Goal: Task Accomplishment & Management: Complete application form

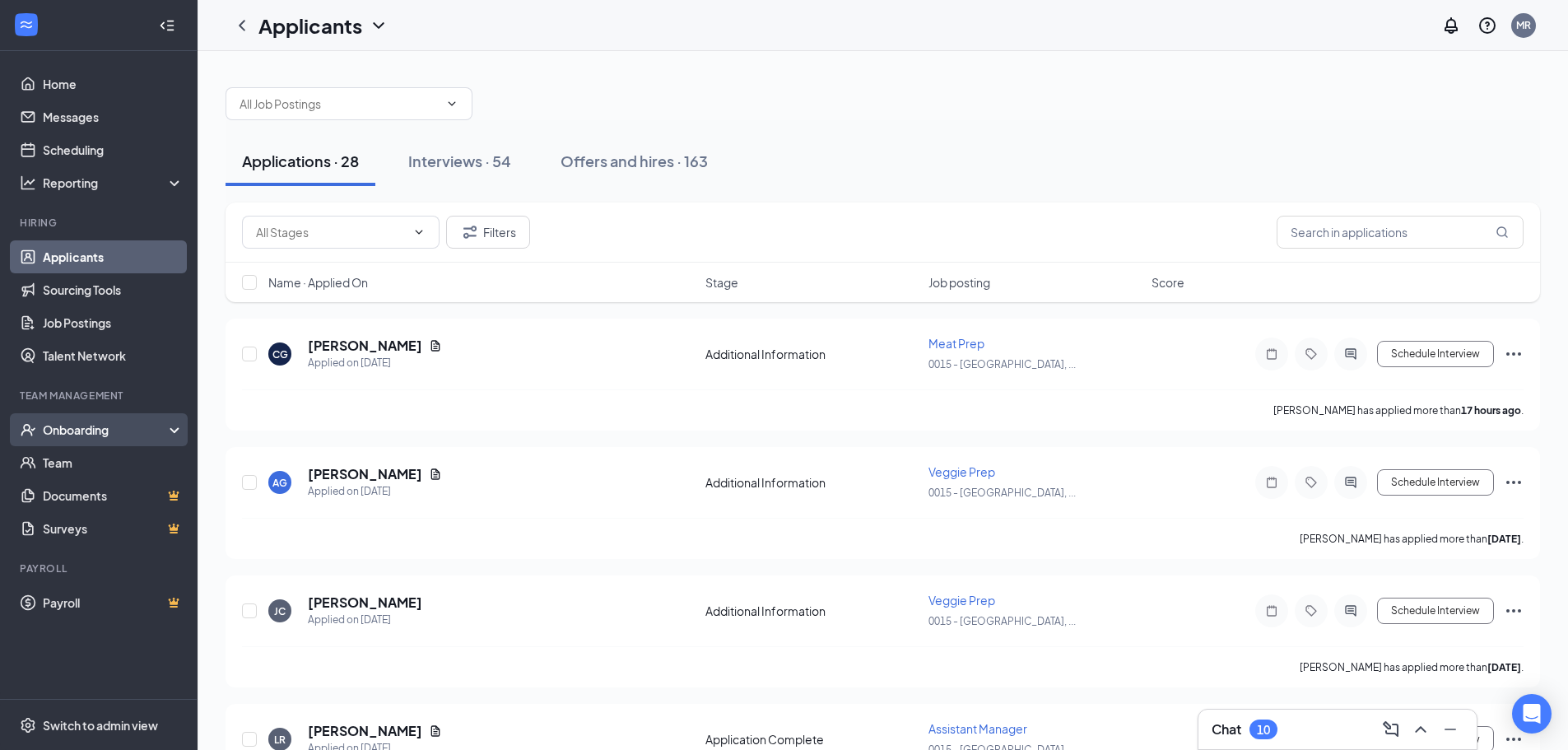
click at [71, 421] on div "Onboarding" at bounding box center [99, 430] width 198 height 33
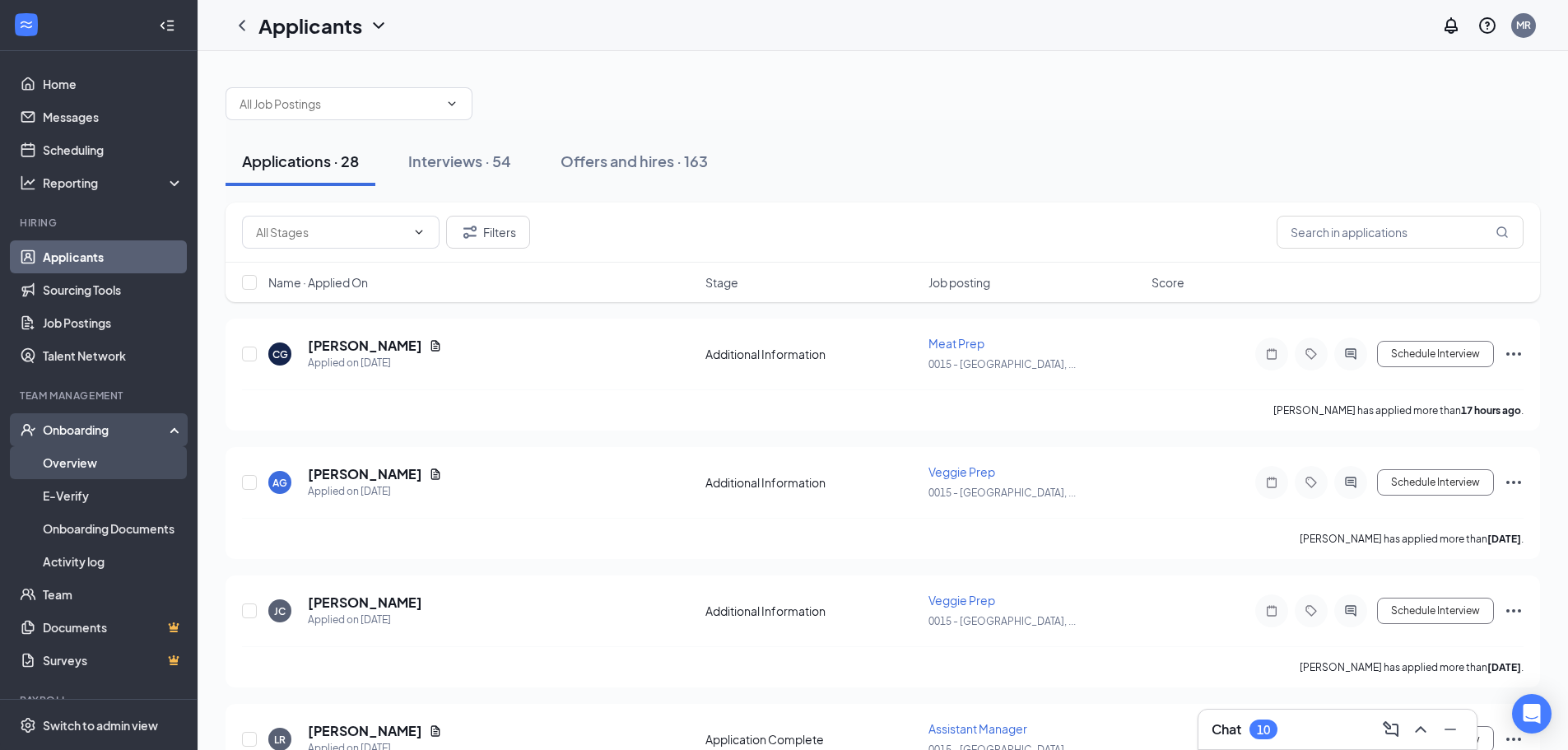
click at [73, 461] on link "Overview" at bounding box center [112, 463] width 141 height 33
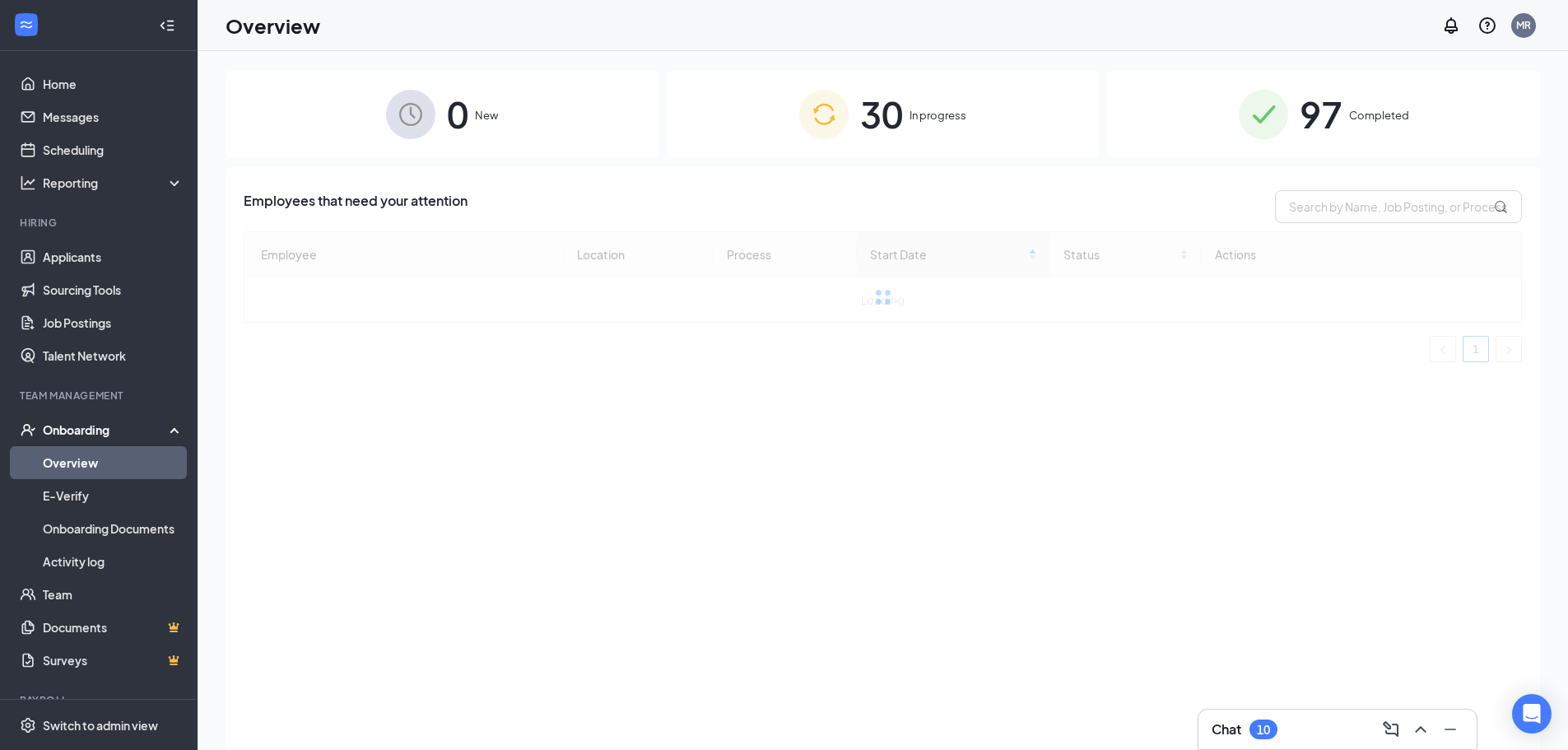
click at [916, 116] on span "In progress" at bounding box center [938, 115] width 57 height 16
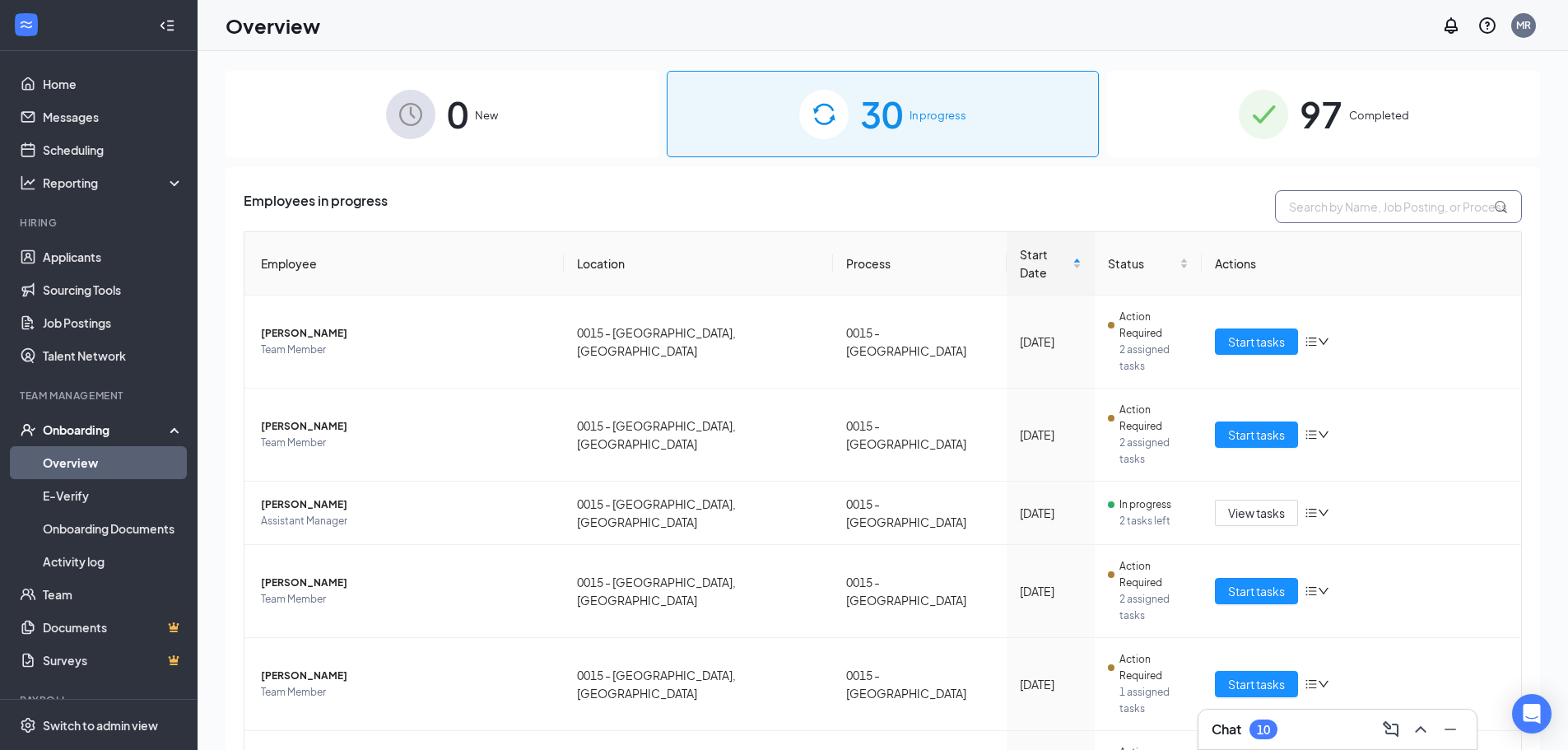
click at [1305, 209] on input "text" at bounding box center [1398, 207] width 247 height 33
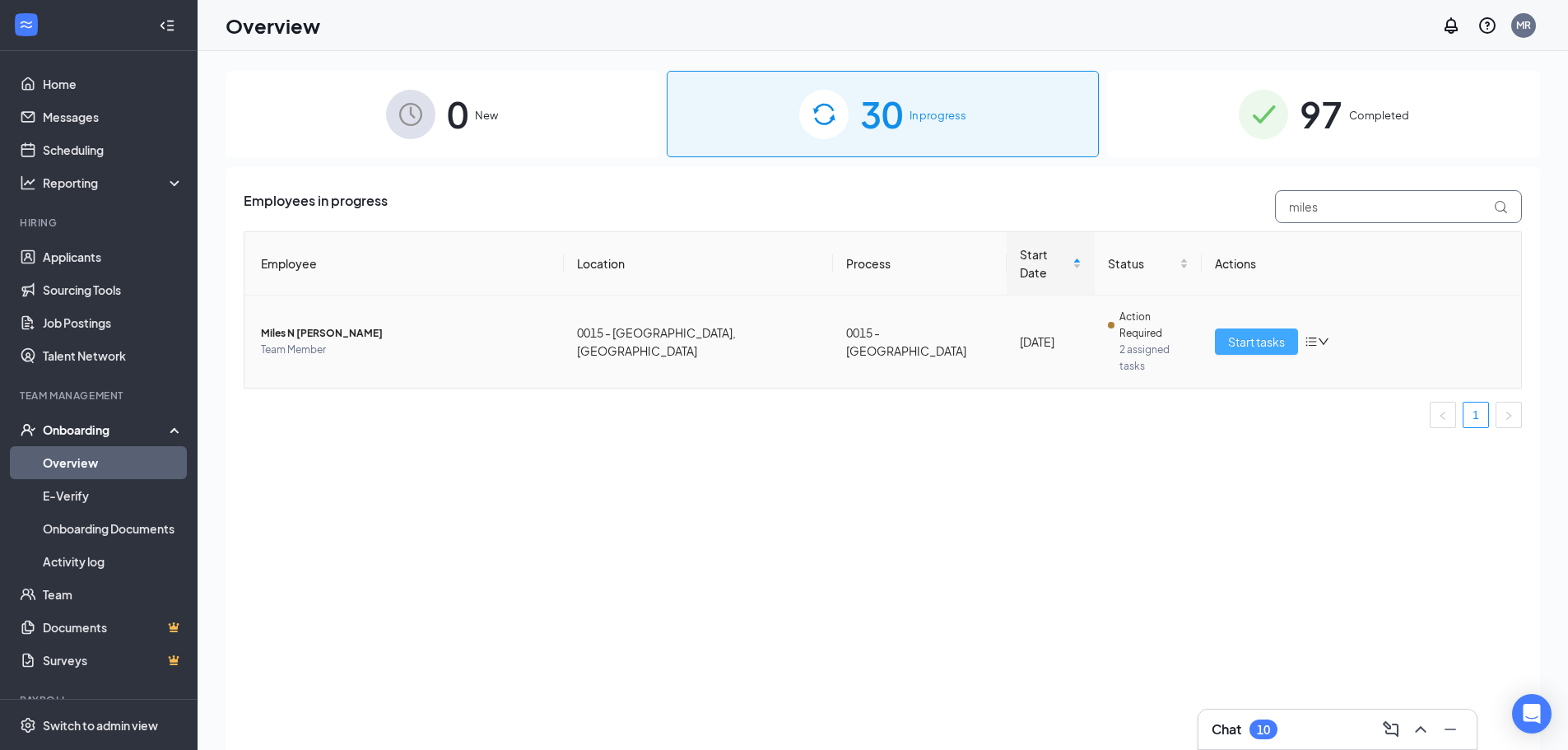
type input "miles"
click at [1262, 333] on span "Start tasks" at bounding box center [1256, 342] width 57 height 18
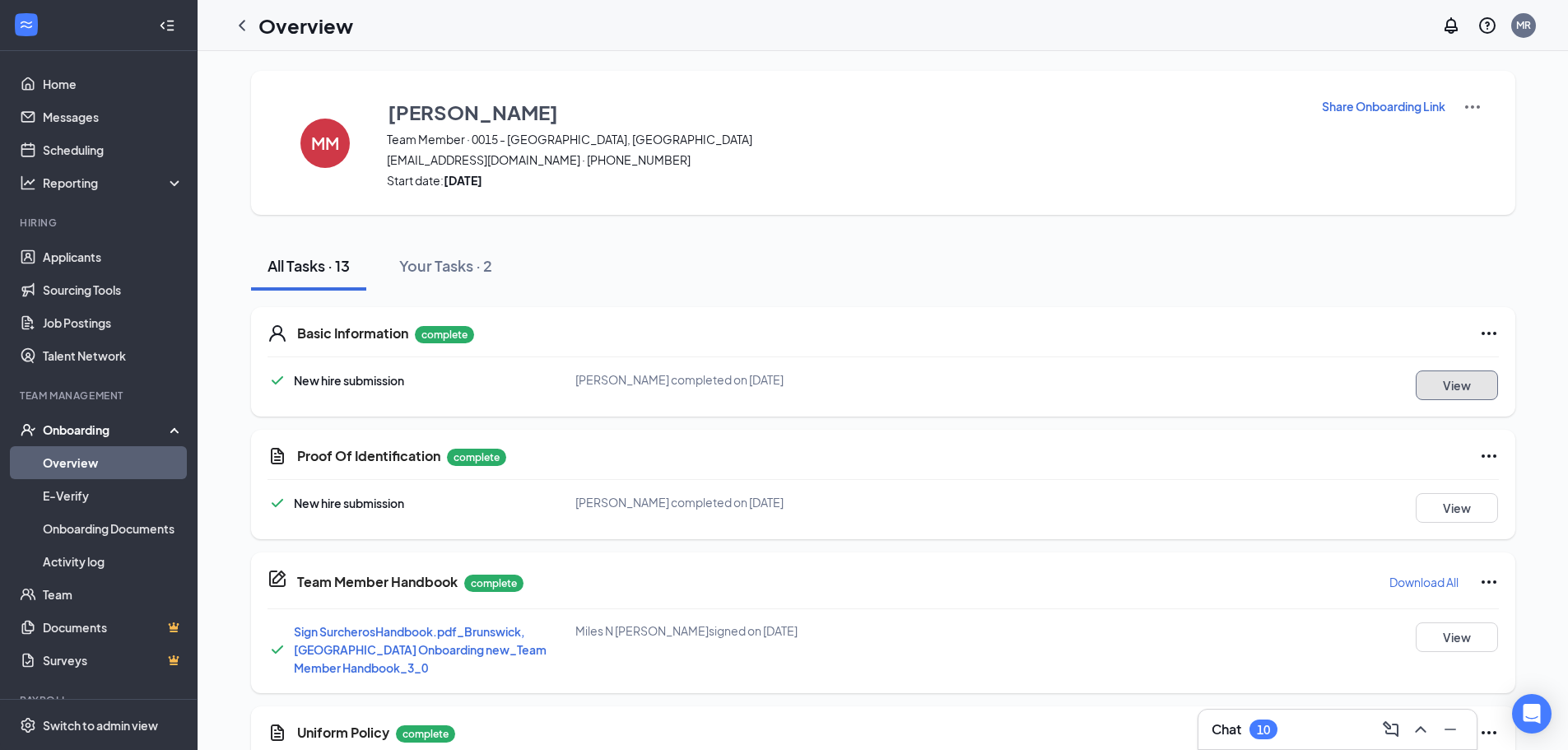
click at [1438, 394] on button "View" at bounding box center [1456, 385] width 83 height 30
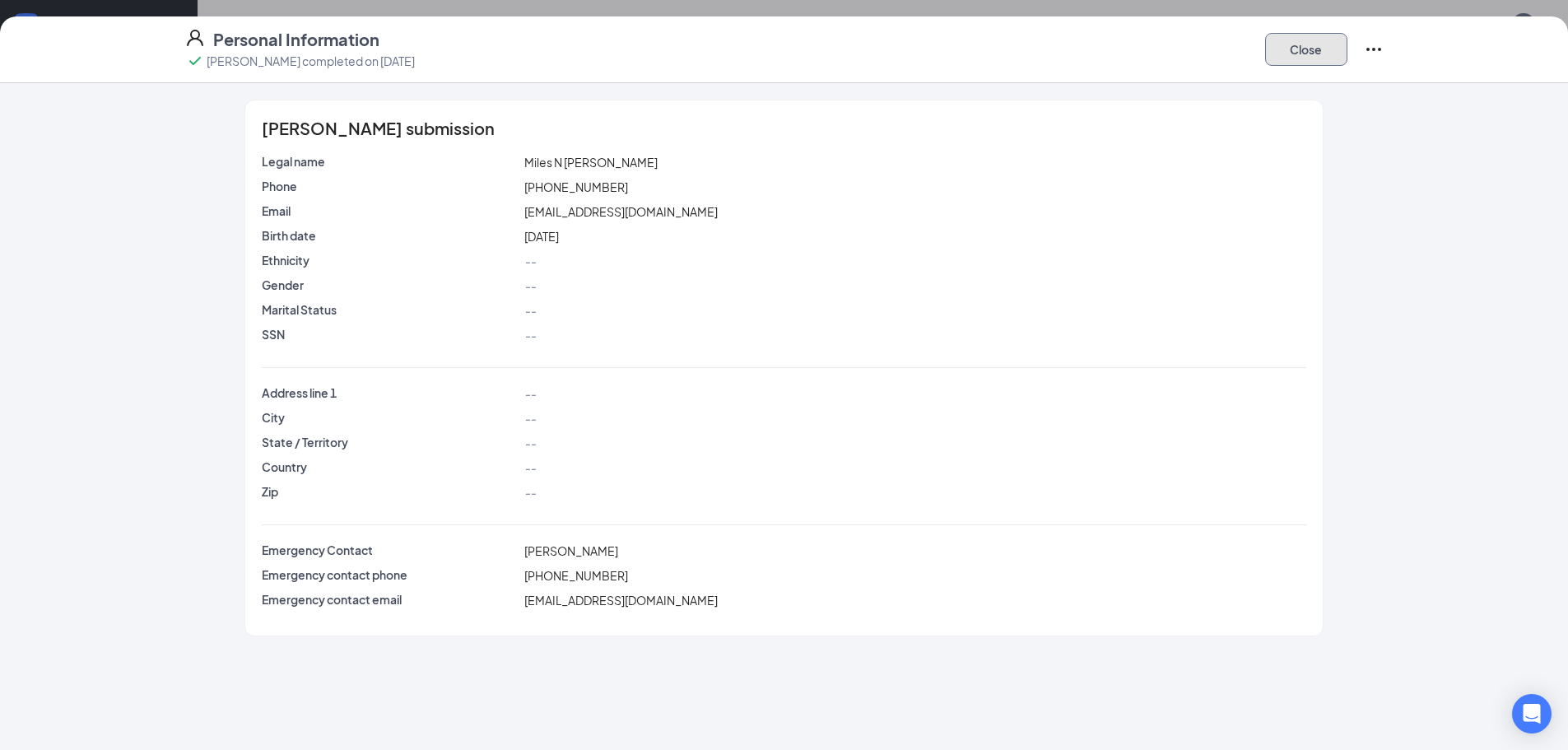
click at [1298, 49] on button "Close" at bounding box center [1306, 49] width 83 height 33
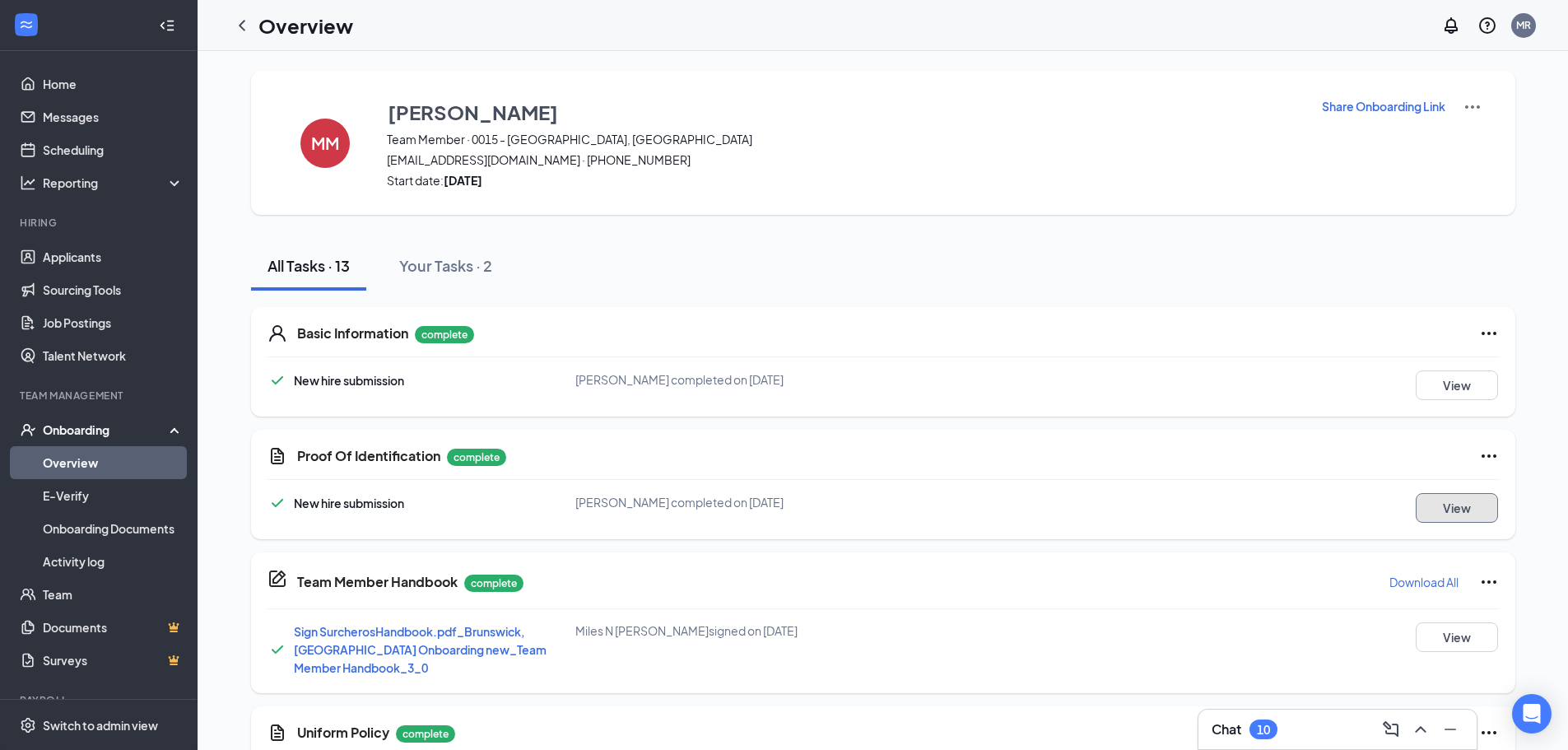
click at [1460, 506] on button "View" at bounding box center [1456, 508] width 83 height 30
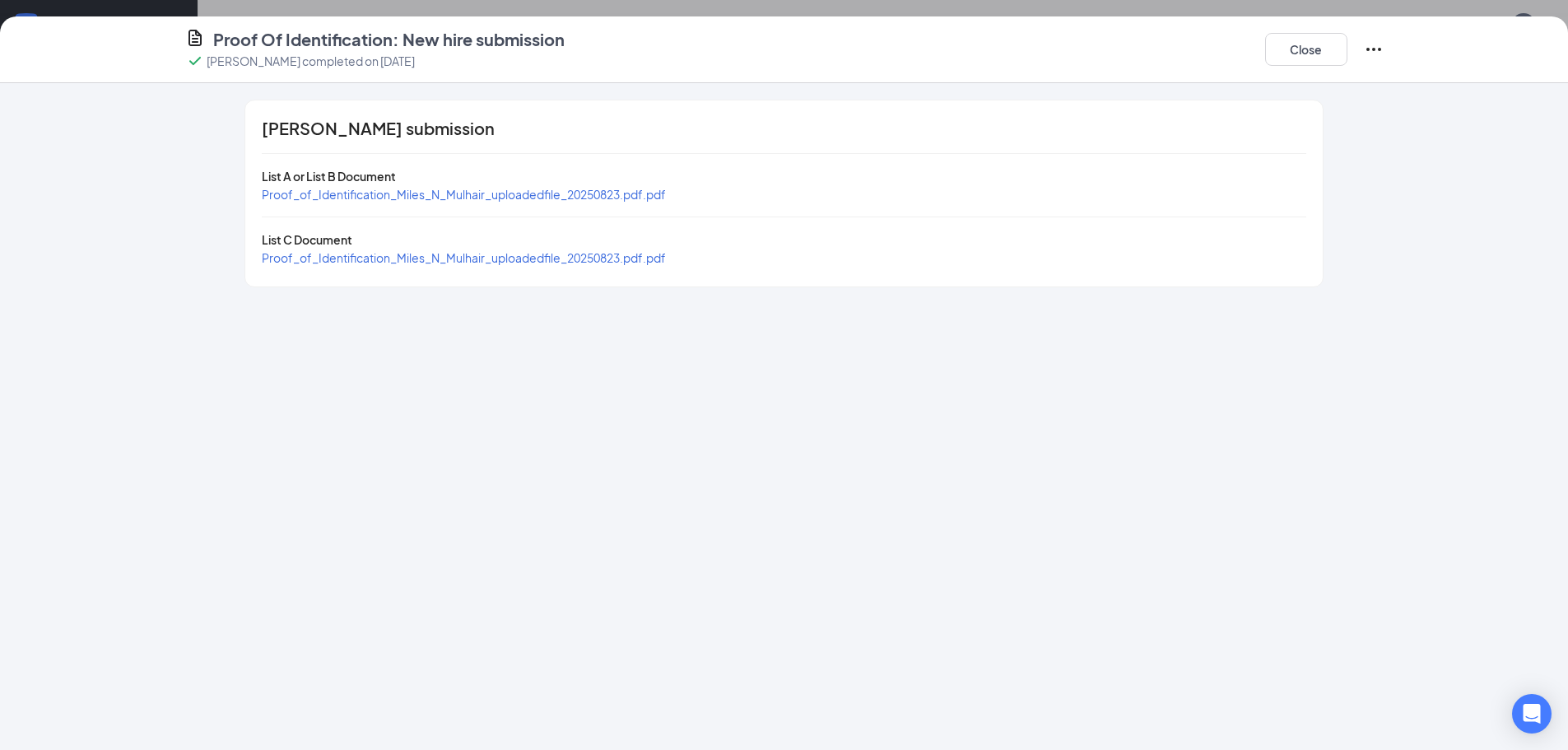
click at [481, 195] on span "Proof_of_Identification_Miles_N_Mulhair_uploadedfile_20250823.pdf.pdf" at bounding box center [464, 194] width 404 height 15
click at [453, 260] on span "Proof_of_Identification_Miles_N_Mulhair_uploadedfile_20250823.pdf.pdf" at bounding box center [464, 258] width 404 height 15
click at [1271, 44] on button "Close" at bounding box center [1306, 49] width 83 height 33
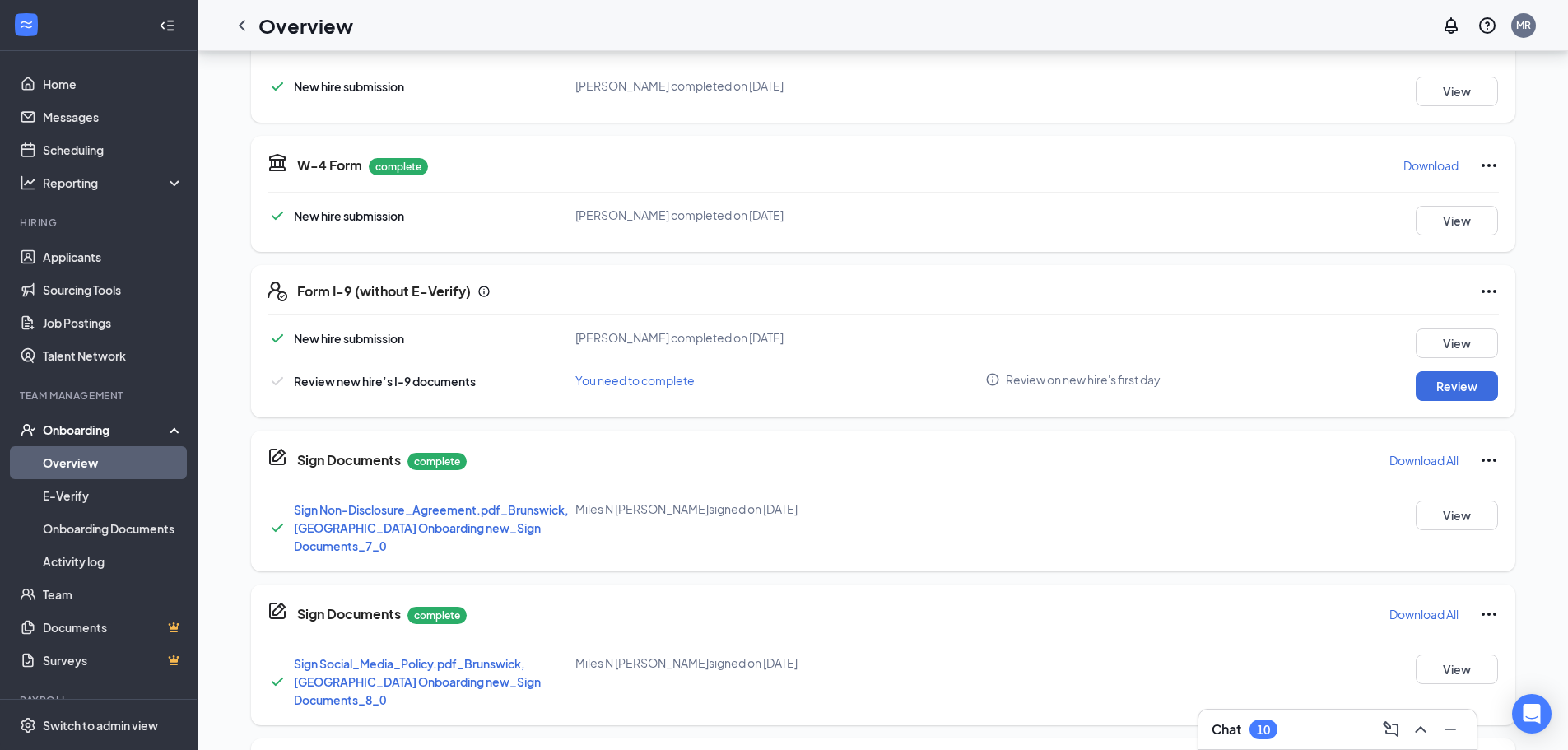
scroll to position [741, 0]
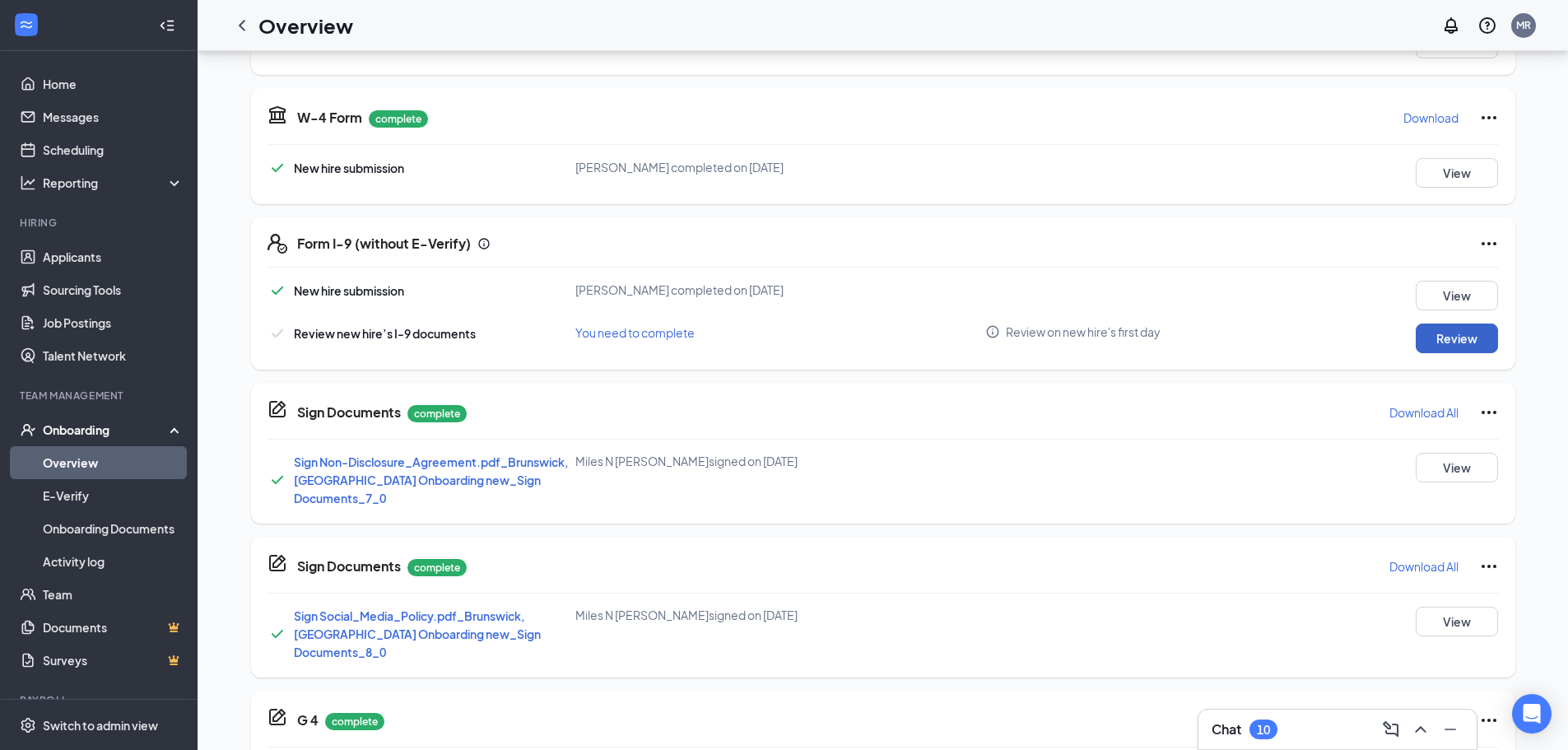
click at [1469, 324] on button "Review" at bounding box center [1456, 338] width 83 height 30
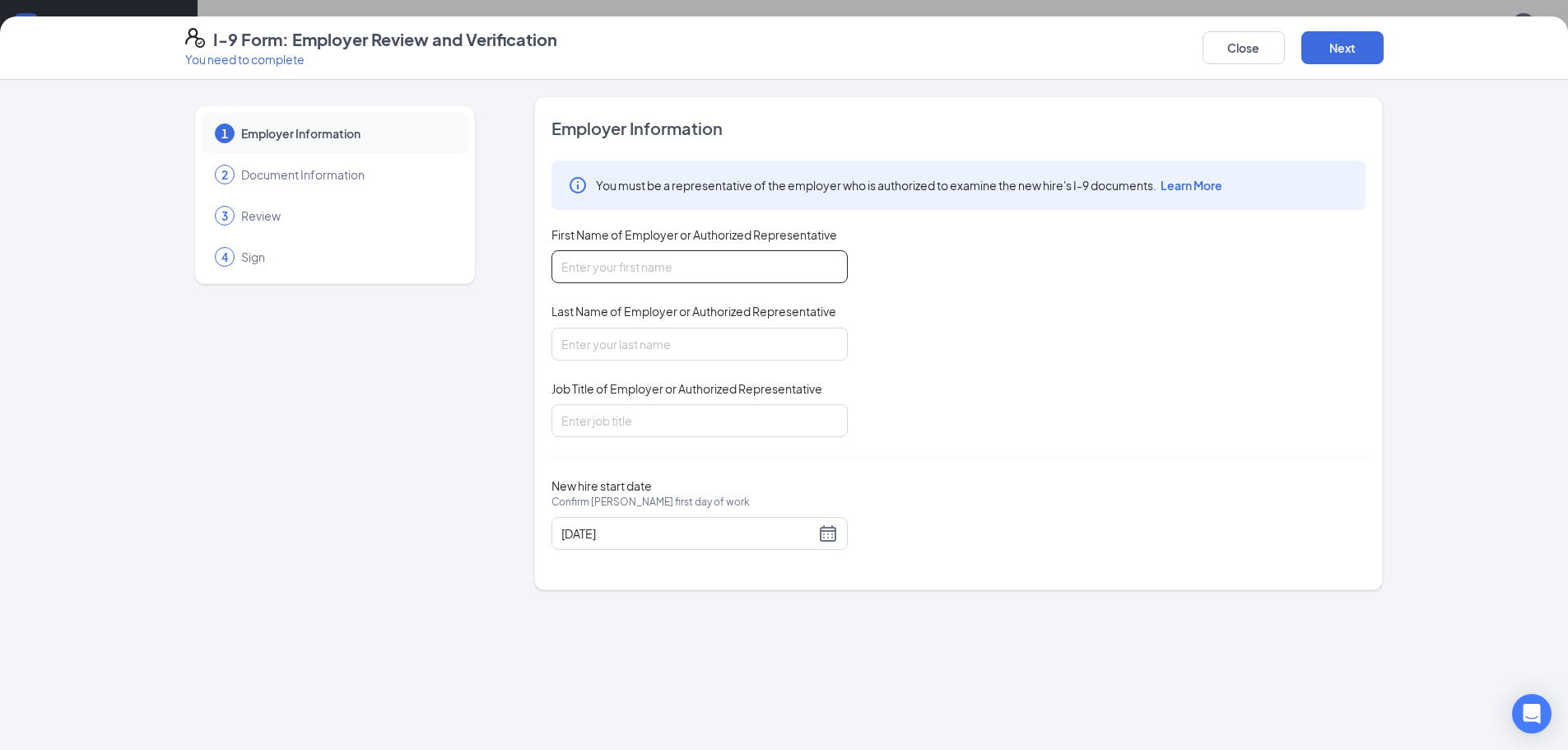
click at [692, 272] on input "First Name of Employer or Authorized Representative" at bounding box center [699, 267] width 297 height 33
type input "Missy"
click at [709, 327] on input "Last Name of Employer or Authorized Representative" at bounding box center [699, 344] width 297 height 33
type input "[PERSON_NAME]"
click at [693, 421] on input "Job Title of Employer or Authorized Representative" at bounding box center [699, 421] width 297 height 33
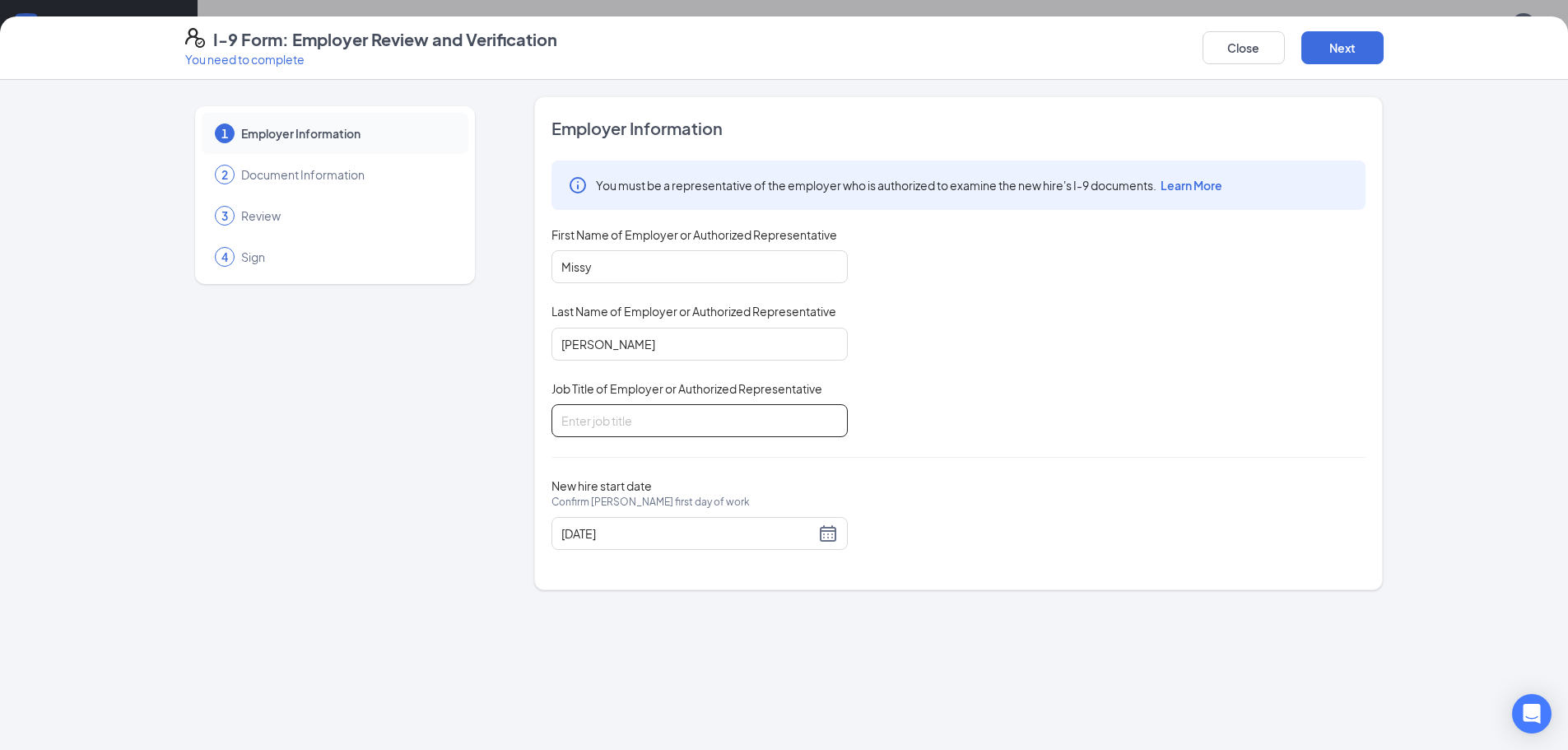
type input "General Manager"
click at [1344, 46] on button "Next" at bounding box center [1342, 47] width 83 height 33
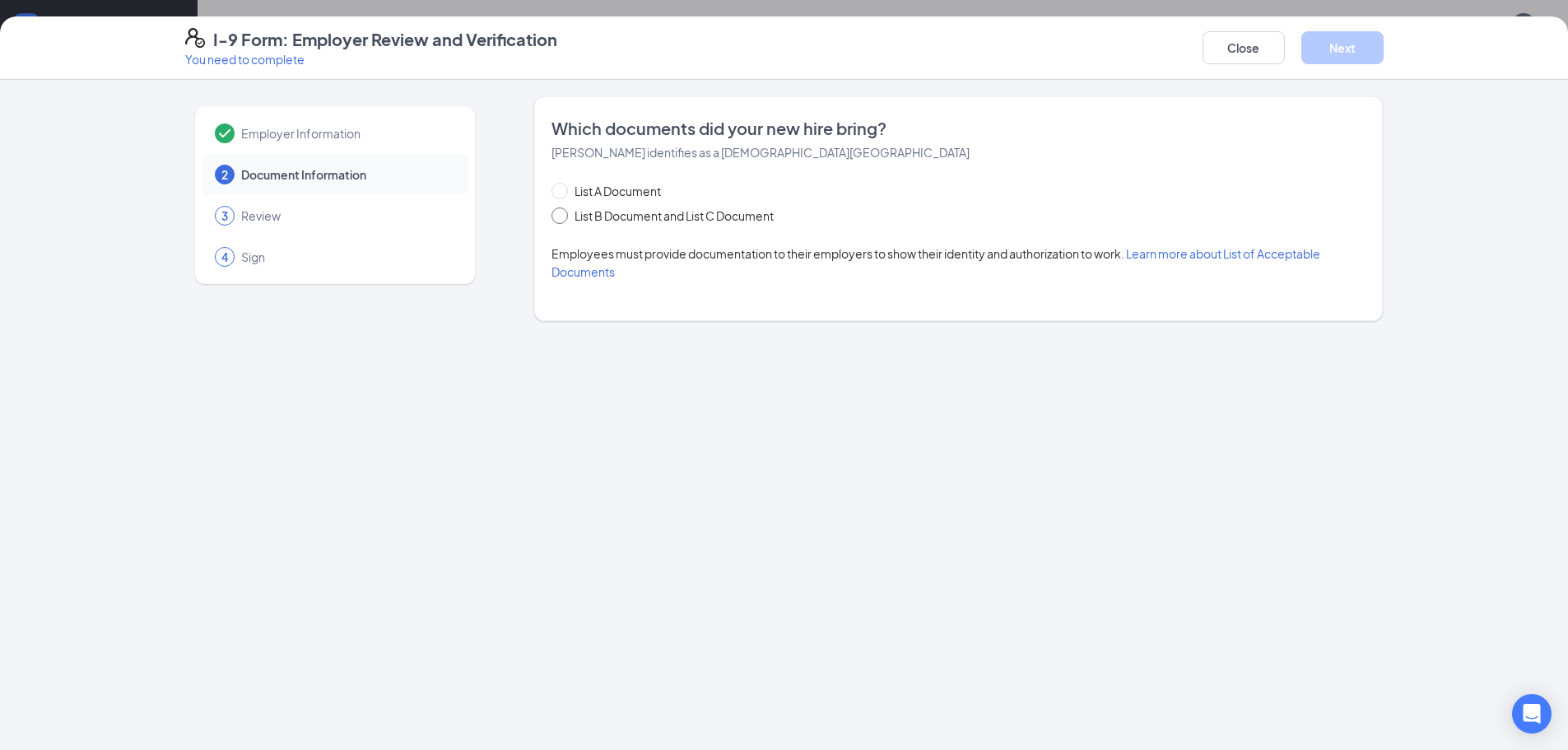
click at [552, 216] on input "List B Document and List C Document" at bounding box center [557, 213] width 12 height 12
radio input "true"
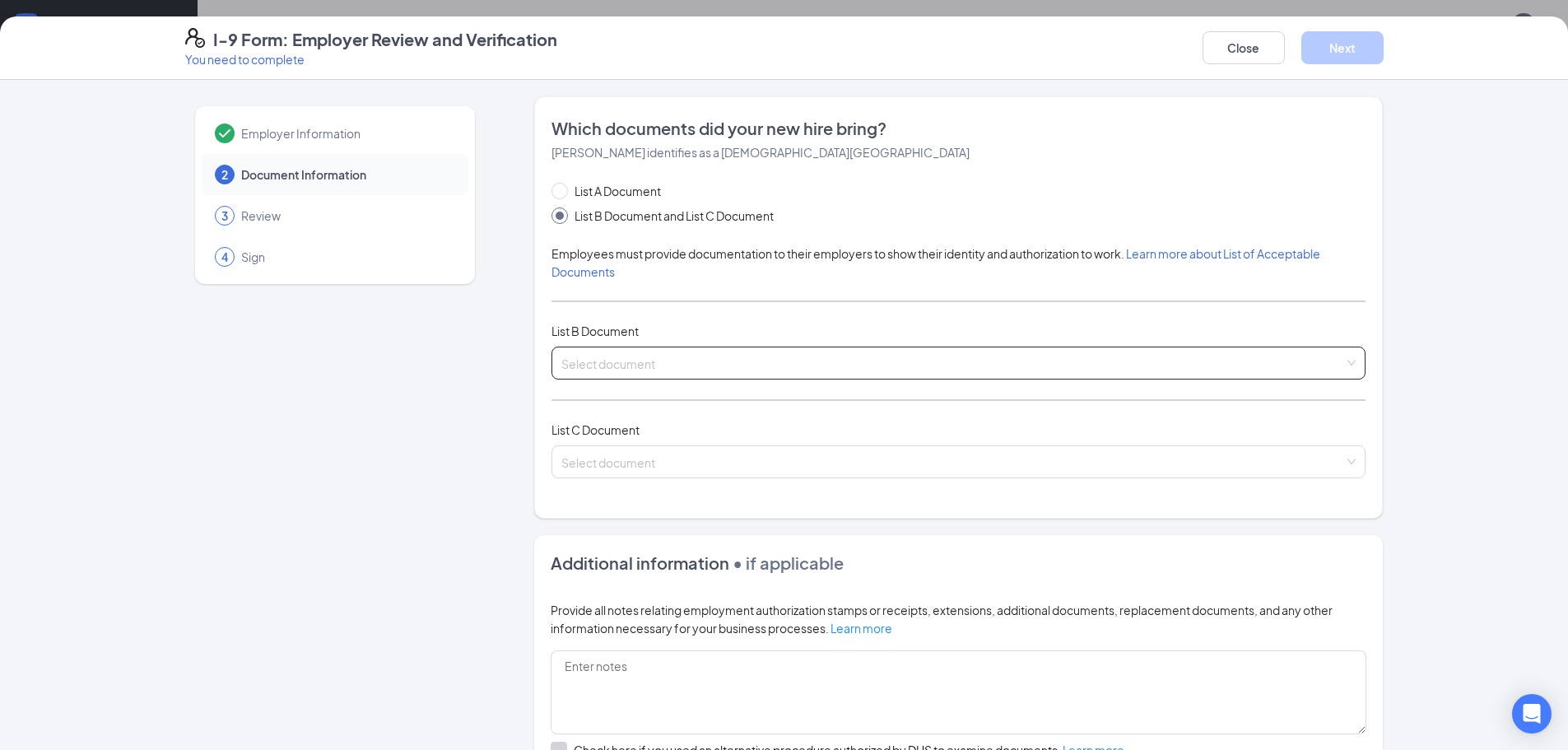
click at [722, 365] on input "search" at bounding box center [952, 359] width 783 height 24
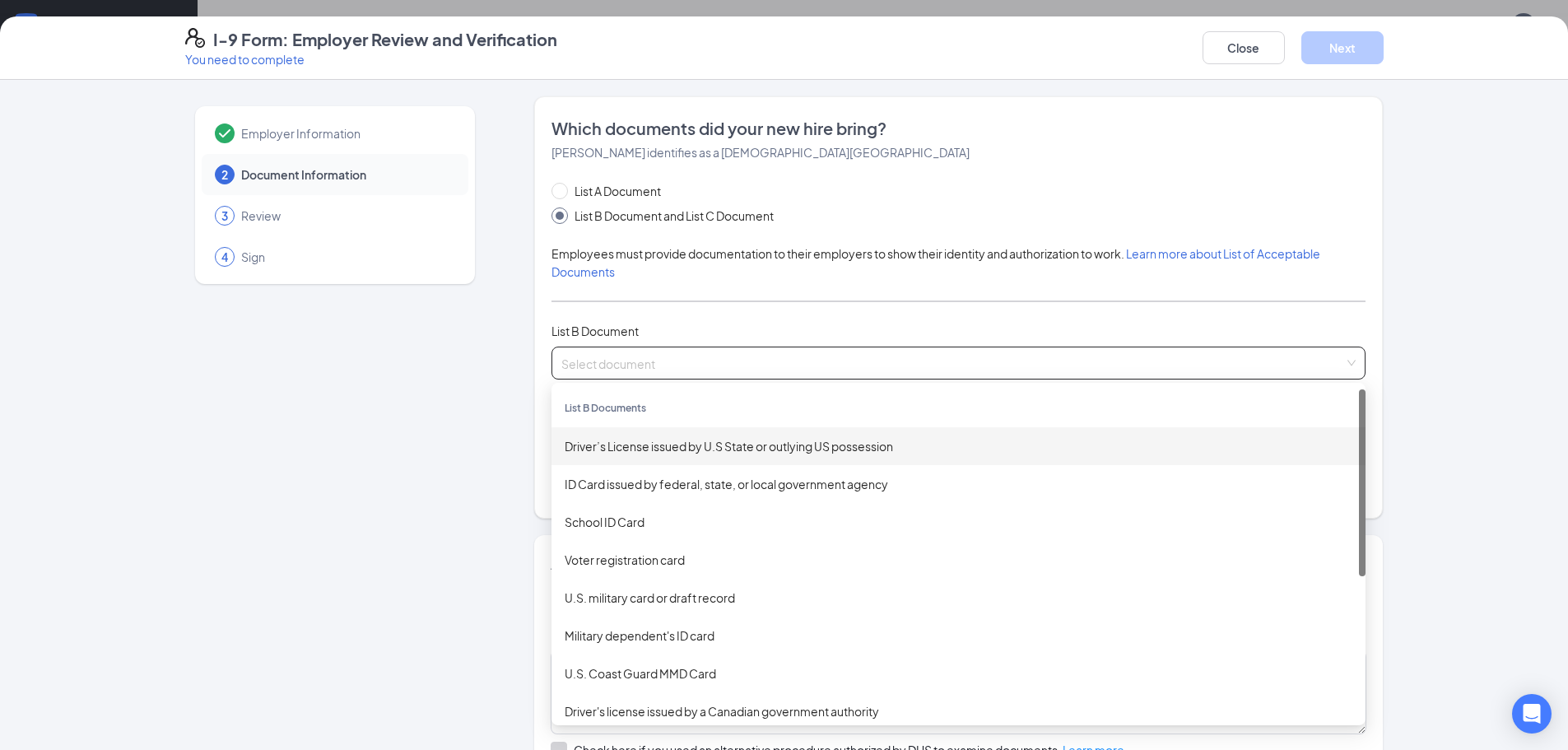
click at [681, 444] on div "Driver’s License issued by U.S State or outlying US possession" at bounding box center [959, 446] width 788 height 18
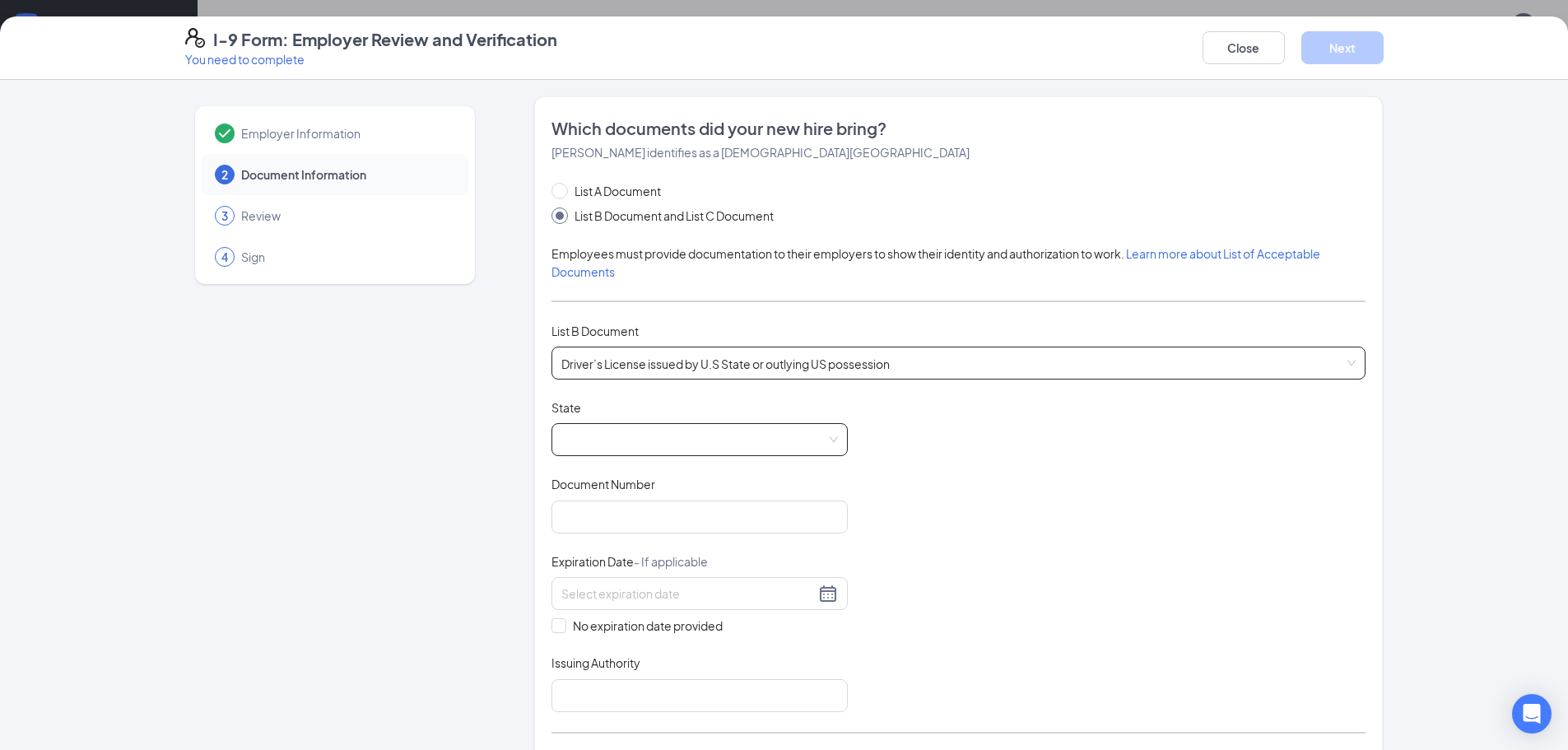
click at [677, 447] on span at bounding box center [699, 440] width 277 height 31
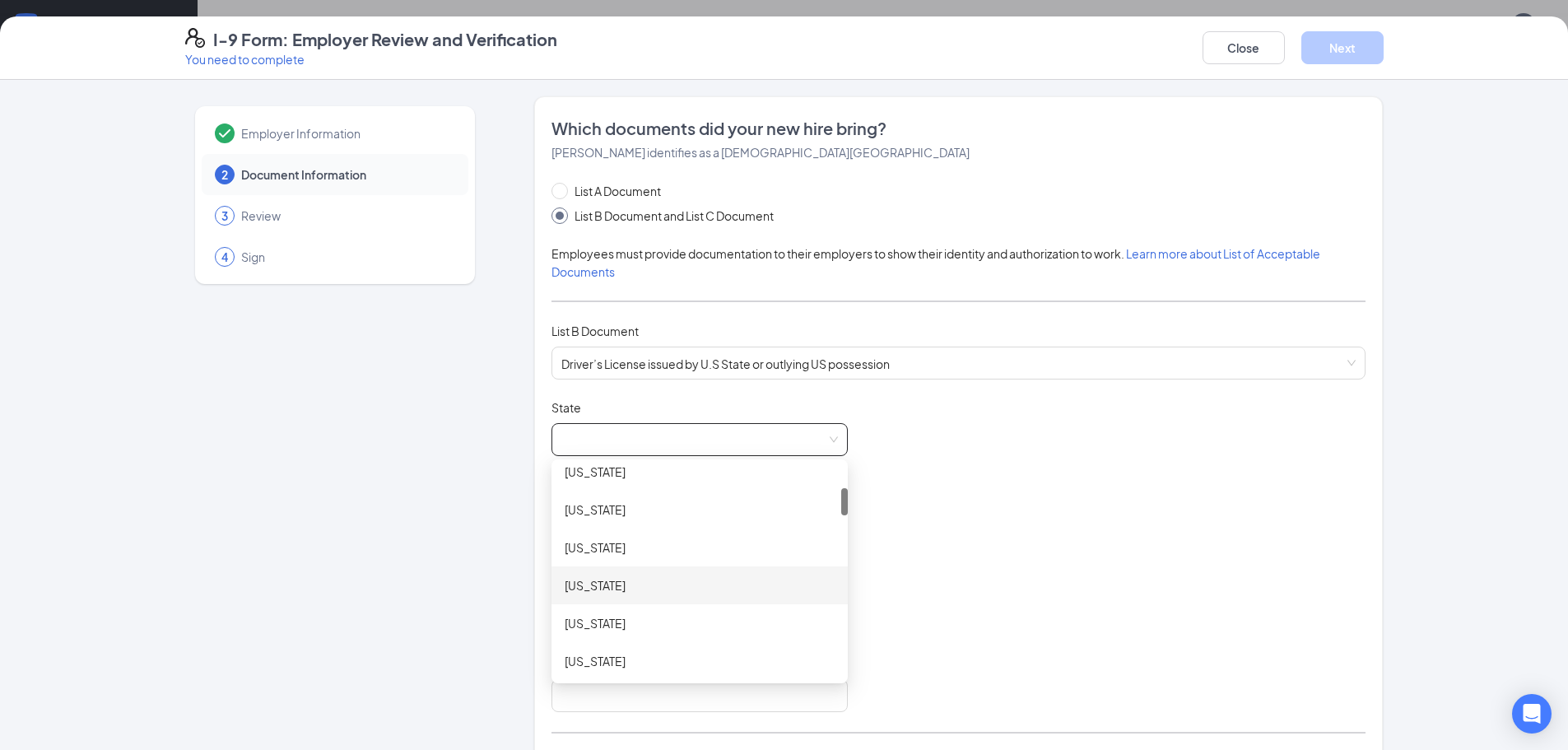
scroll to position [247, 0]
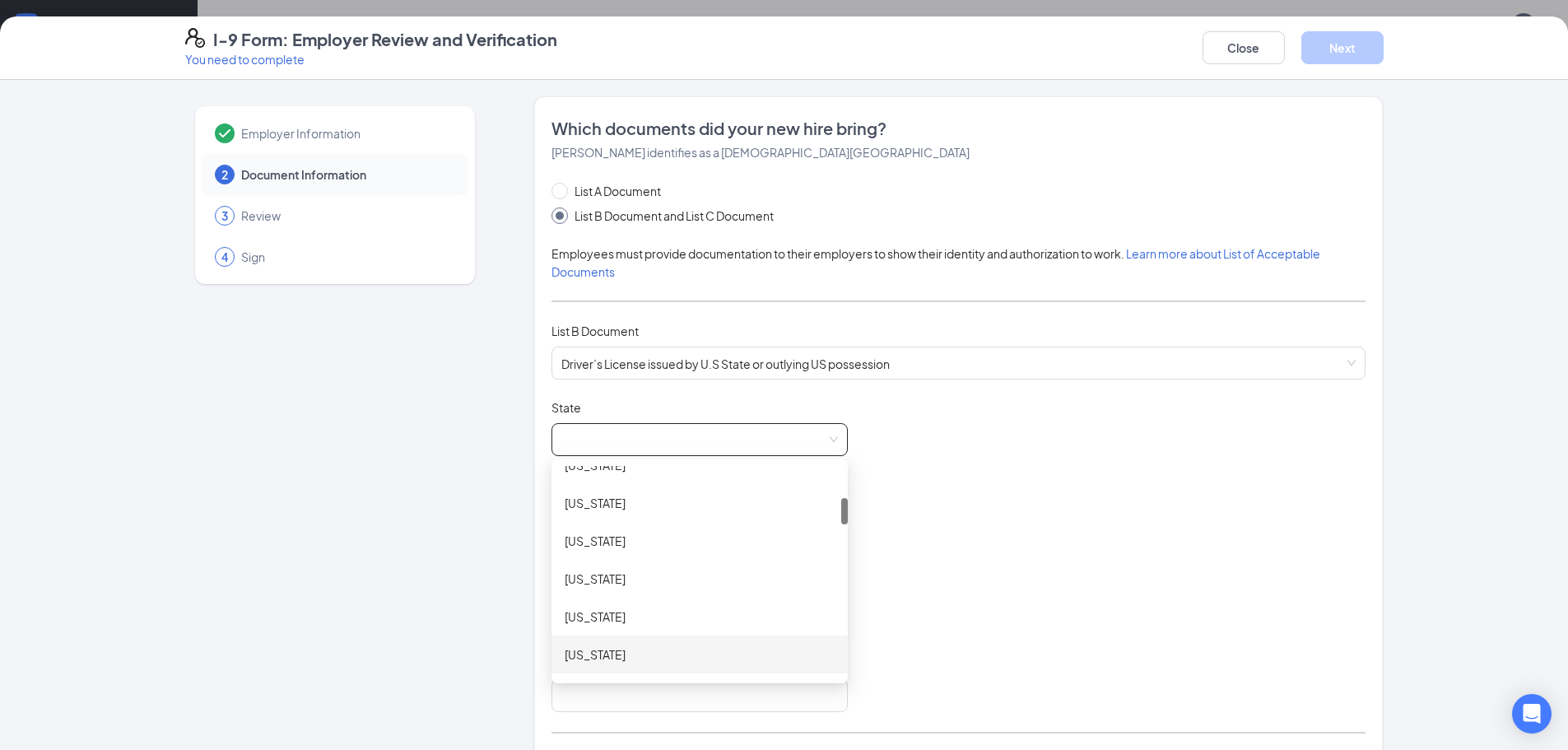
click at [568, 652] on div "[US_STATE]" at bounding box center [700, 655] width 270 height 18
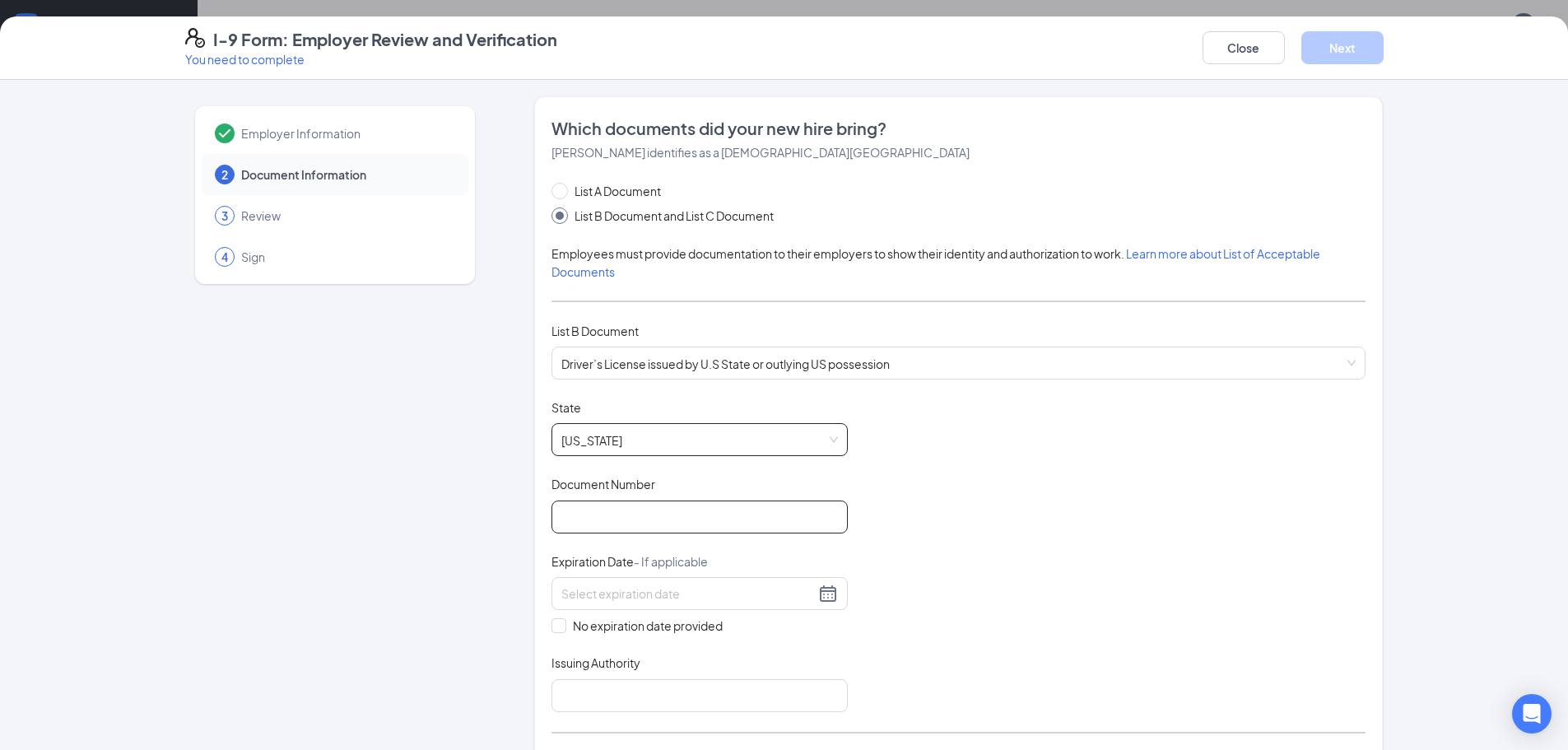
click at [596, 517] on input "Document Number" at bounding box center [699, 517] width 297 height 33
type input "72620489"
click at [820, 590] on div at bounding box center [699, 594] width 277 height 20
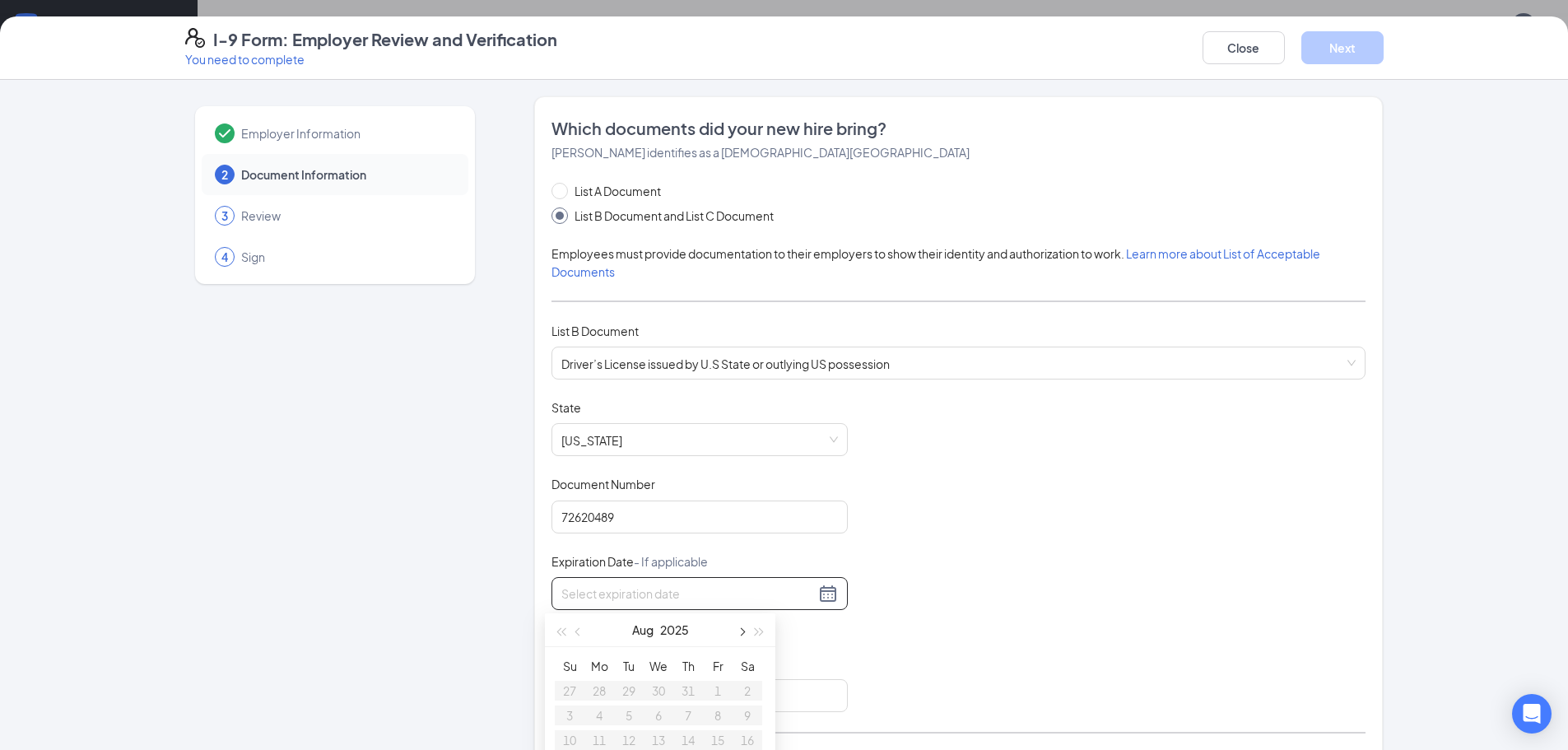
click at [741, 632] on span "button" at bounding box center [740, 632] width 8 height 8
click at [741, 631] on span "button" at bounding box center [740, 632] width 8 height 8
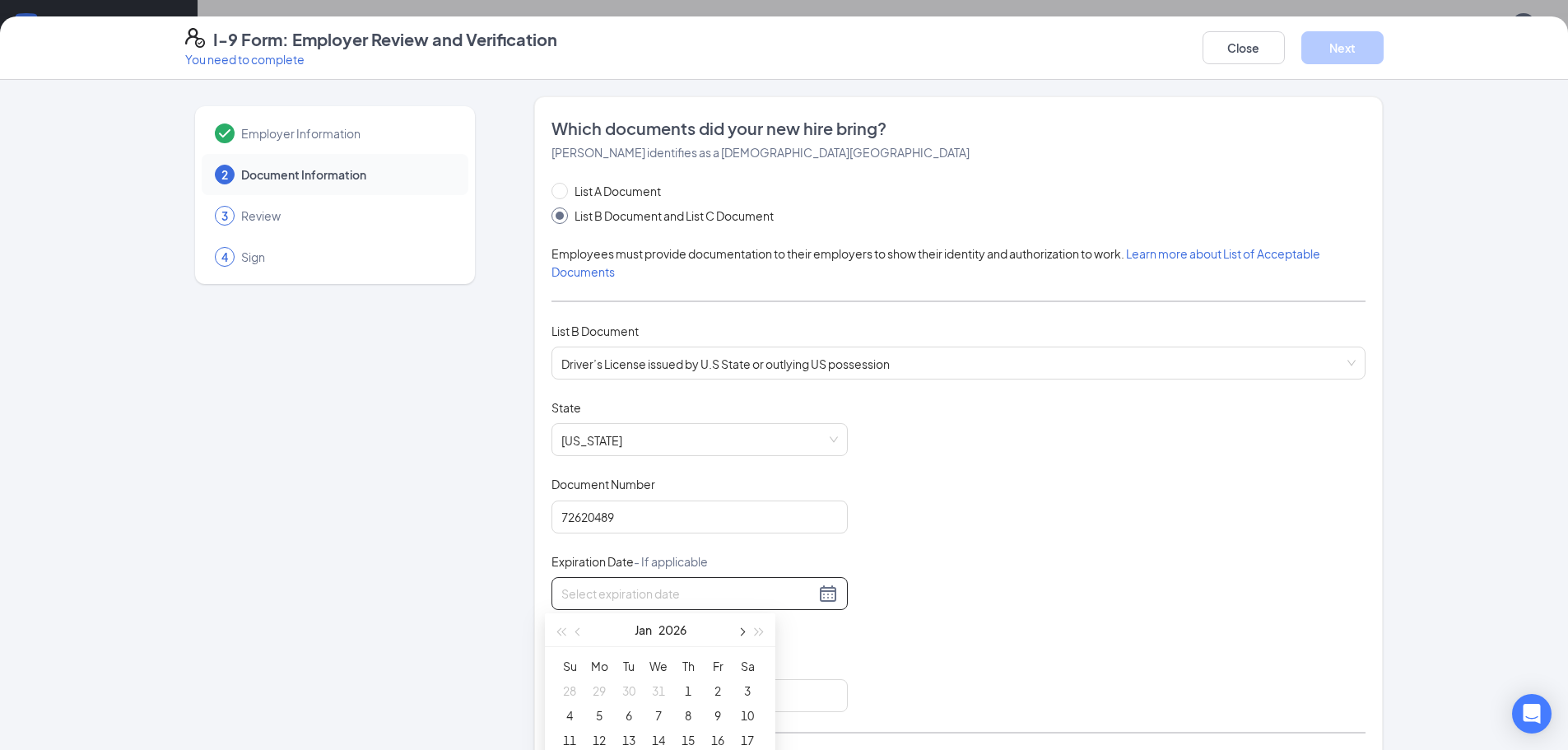
click at [741, 631] on span "button" at bounding box center [740, 632] width 8 height 8
click at [742, 631] on span "button" at bounding box center [740, 632] width 8 height 8
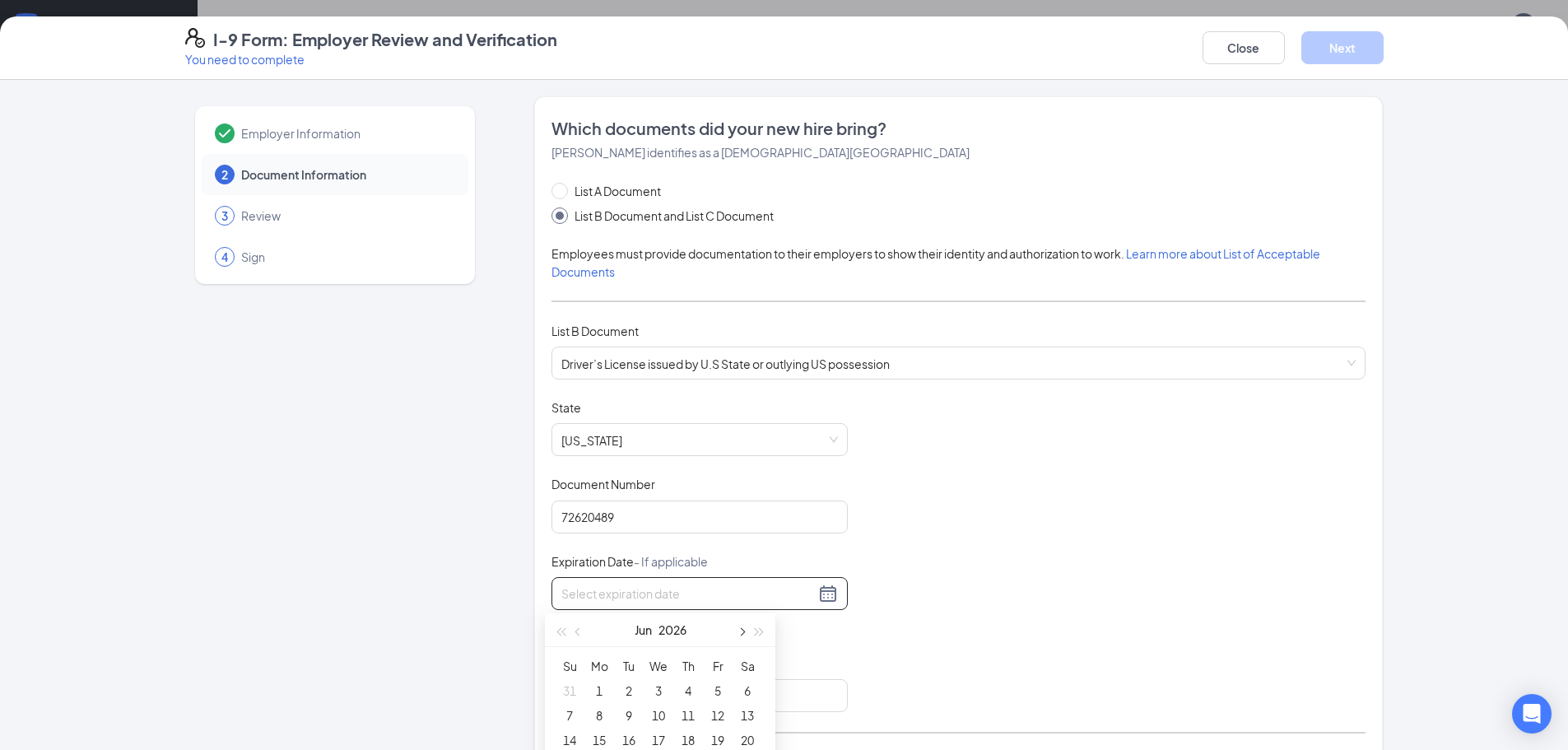
click at [742, 631] on span "button" at bounding box center [740, 632] width 8 height 8
type input "[DATE]"
click at [659, 708] on div "29" at bounding box center [658, 707] width 20 height 20
click at [819, 596] on div "[DATE]" at bounding box center [699, 594] width 277 height 20
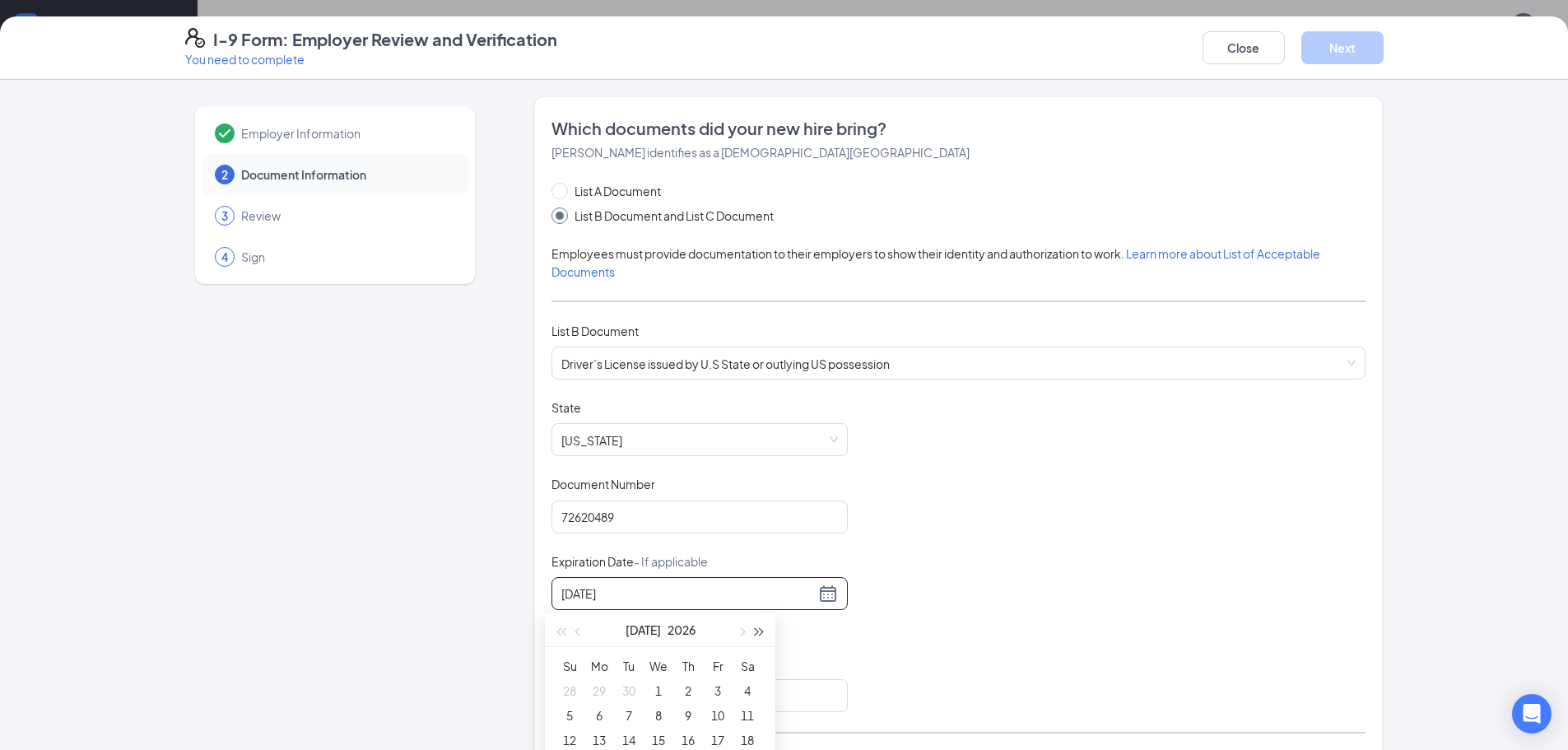
click at [755, 629] on span "button" at bounding box center [759, 632] width 8 height 8
click at [779, 592] on input "[DATE]" at bounding box center [688, 594] width 254 height 18
click at [806, 630] on label "No expiration date provided" at bounding box center [699, 626] width 297 height 18
click at [563, 629] on input "No expiration date provided" at bounding box center [557, 624] width 12 height 12
checkbox input "true"
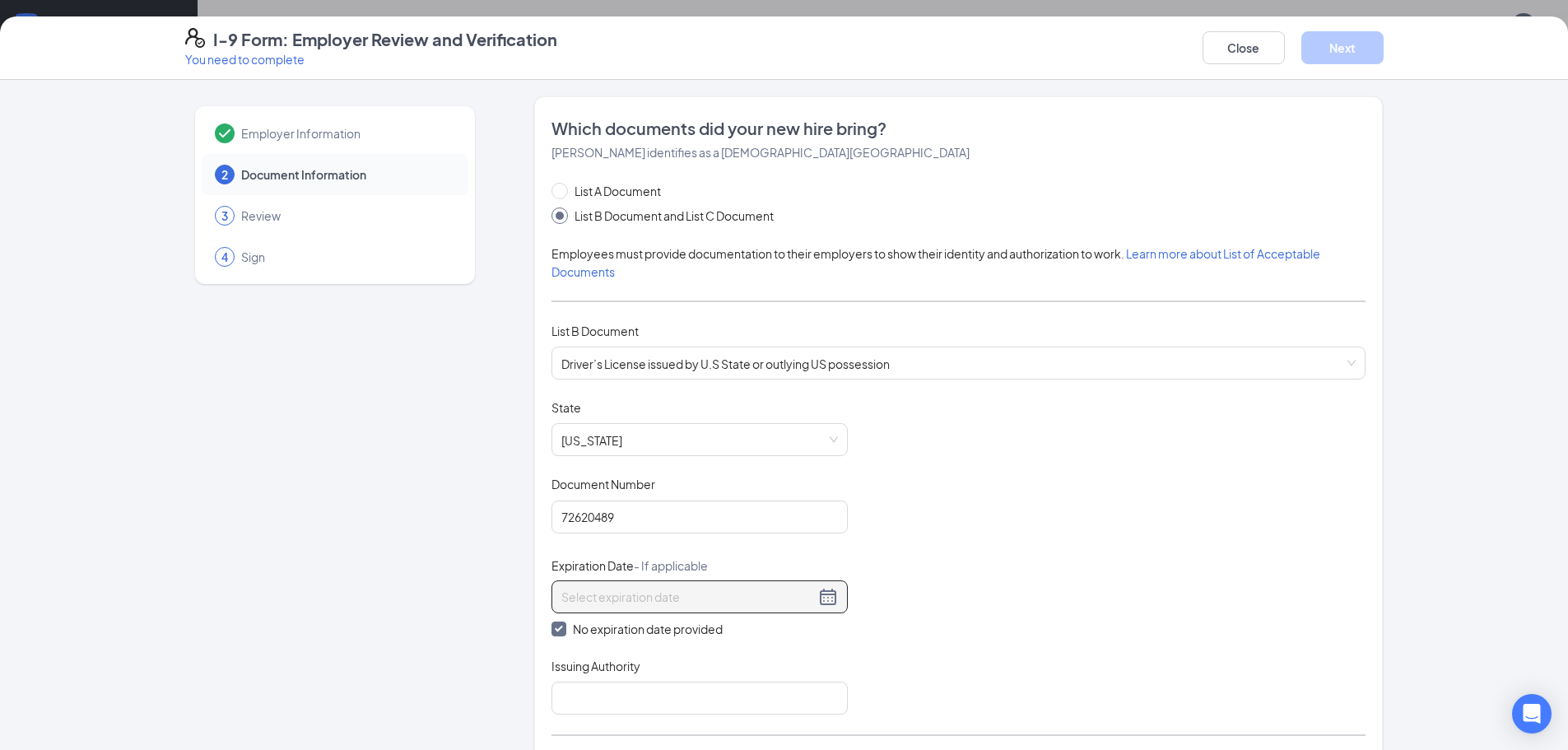
click at [822, 599] on div at bounding box center [699, 597] width 277 height 20
click at [551, 627] on input "No expiration date provided" at bounding box center [557, 627] width 12 height 12
checkbox input "false"
click at [817, 593] on div at bounding box center [699, 594] width 277 height 20
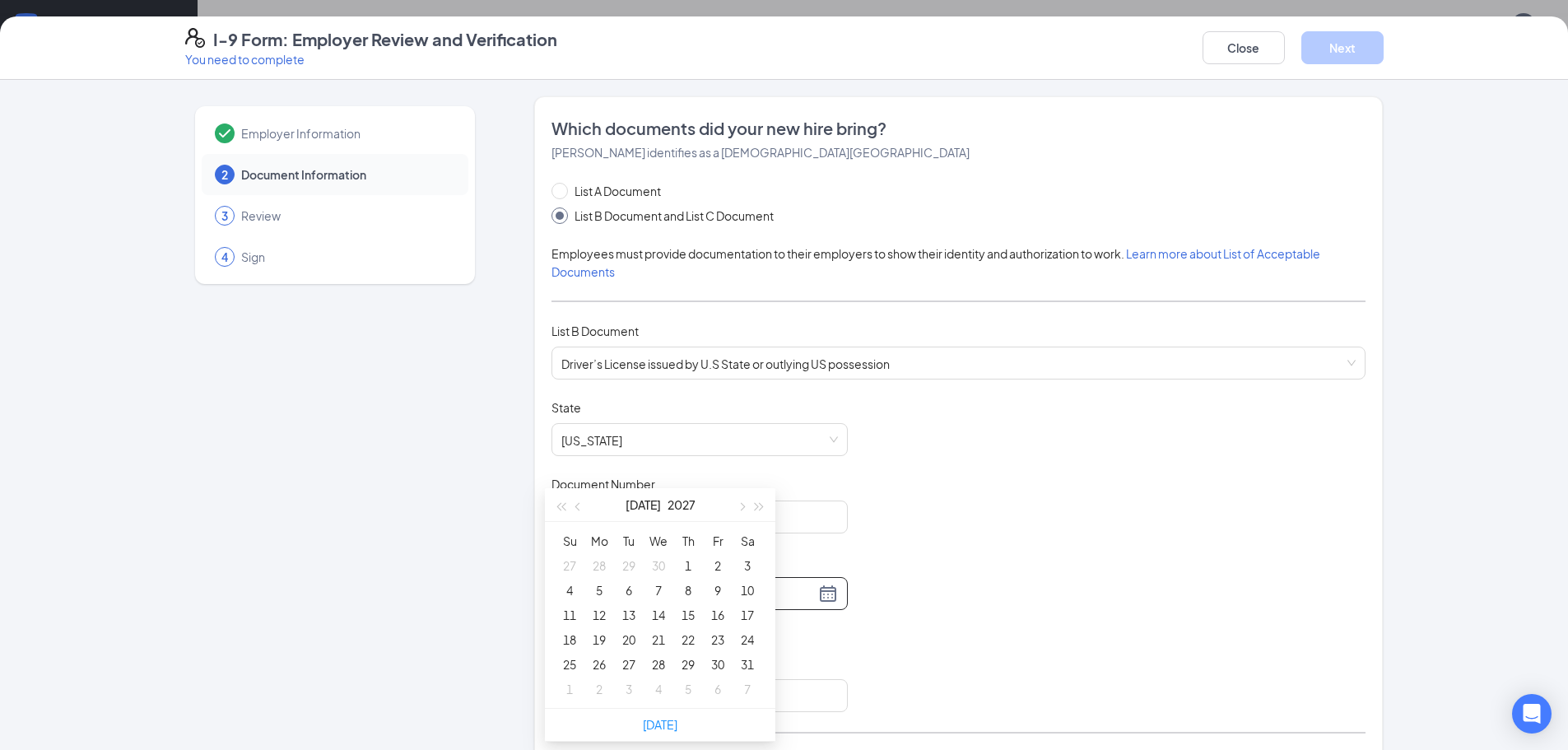
scroll to position [988, 0]
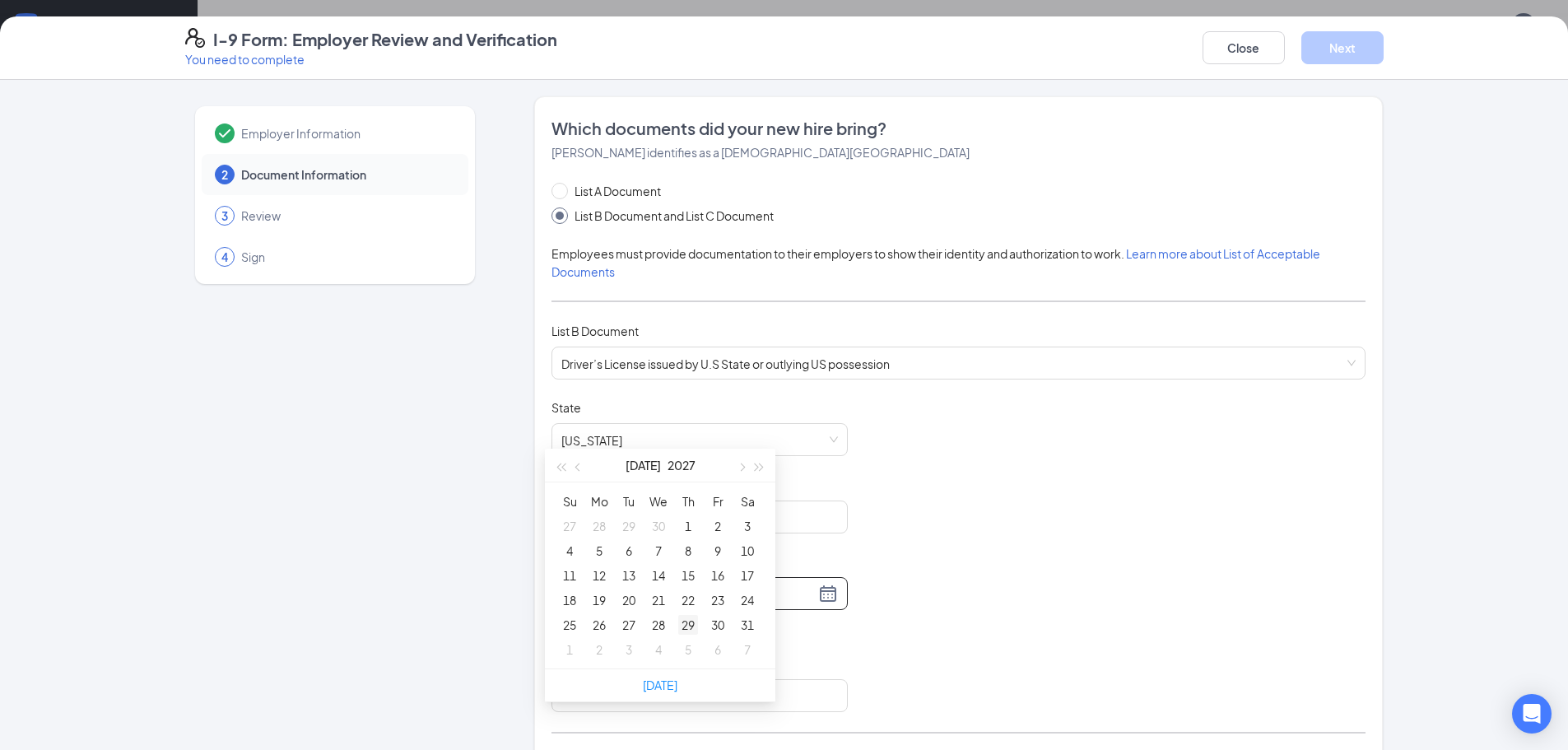
type input "[DATE]"
click at [690, 620] on div "29" at bounding box center [688, 625] width 20 height 20
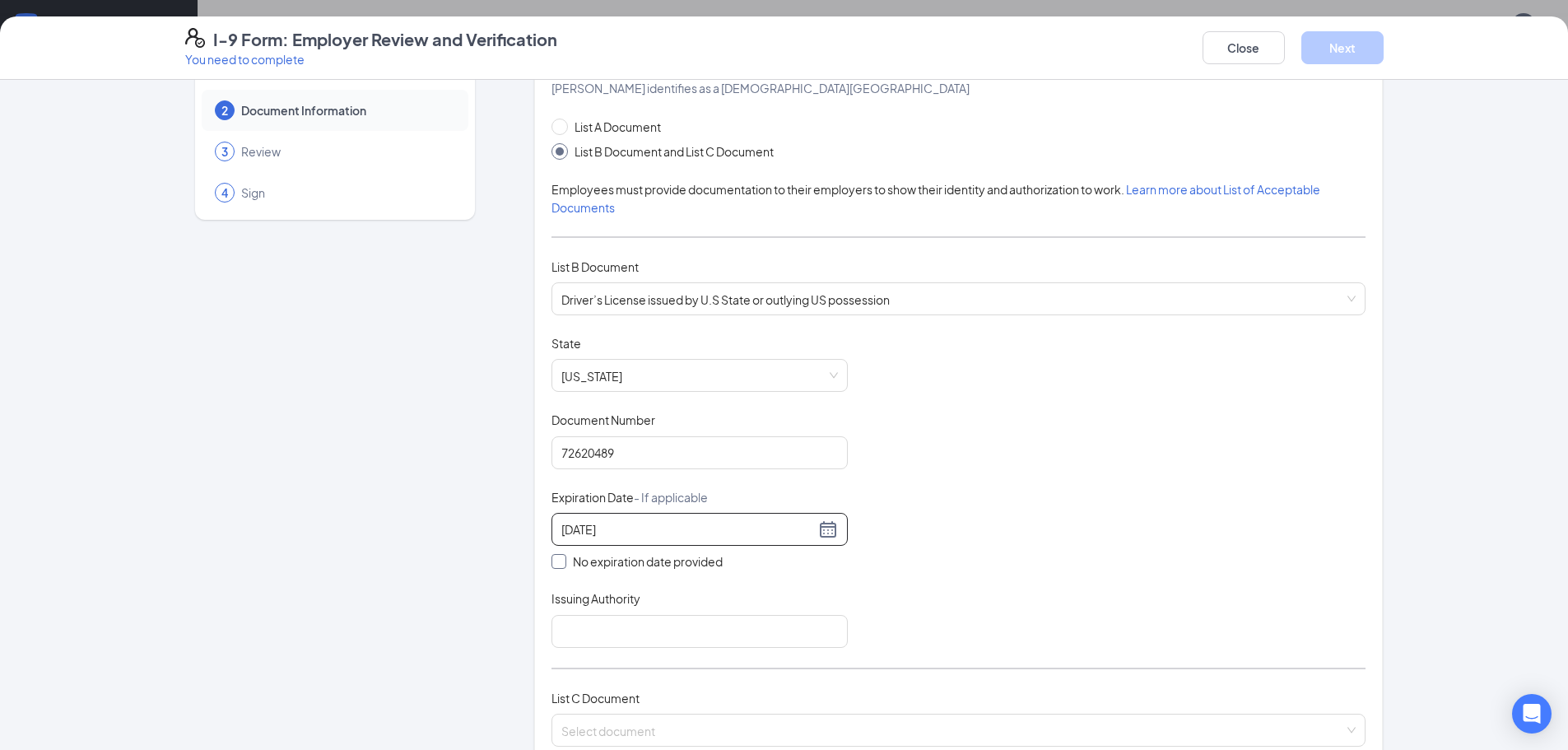
scroll to position [83, 0]
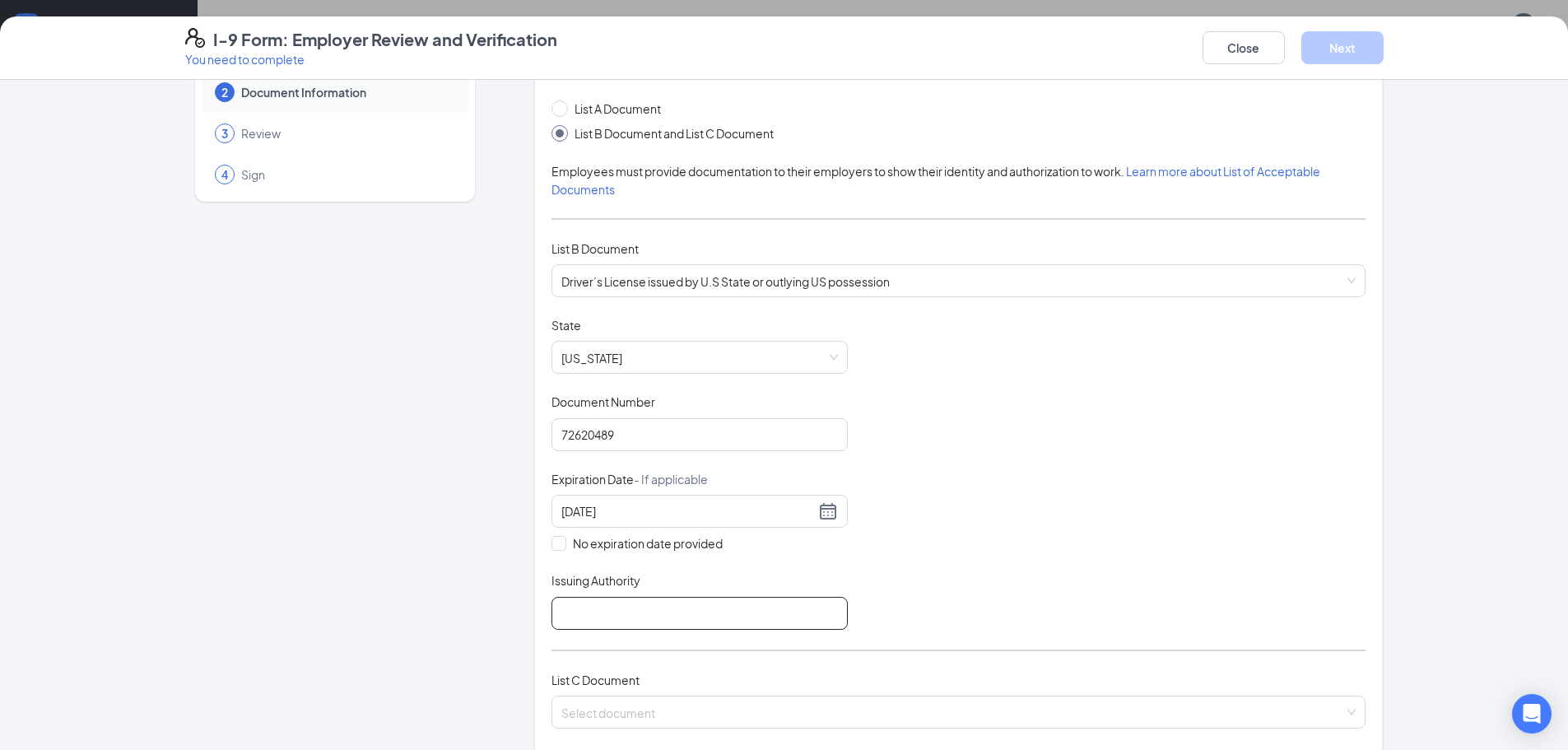
click at [630, 619] on input "Issuing Authority" at bounding box center [699, 613] width 297 height 33
type input "[US_STATE]"
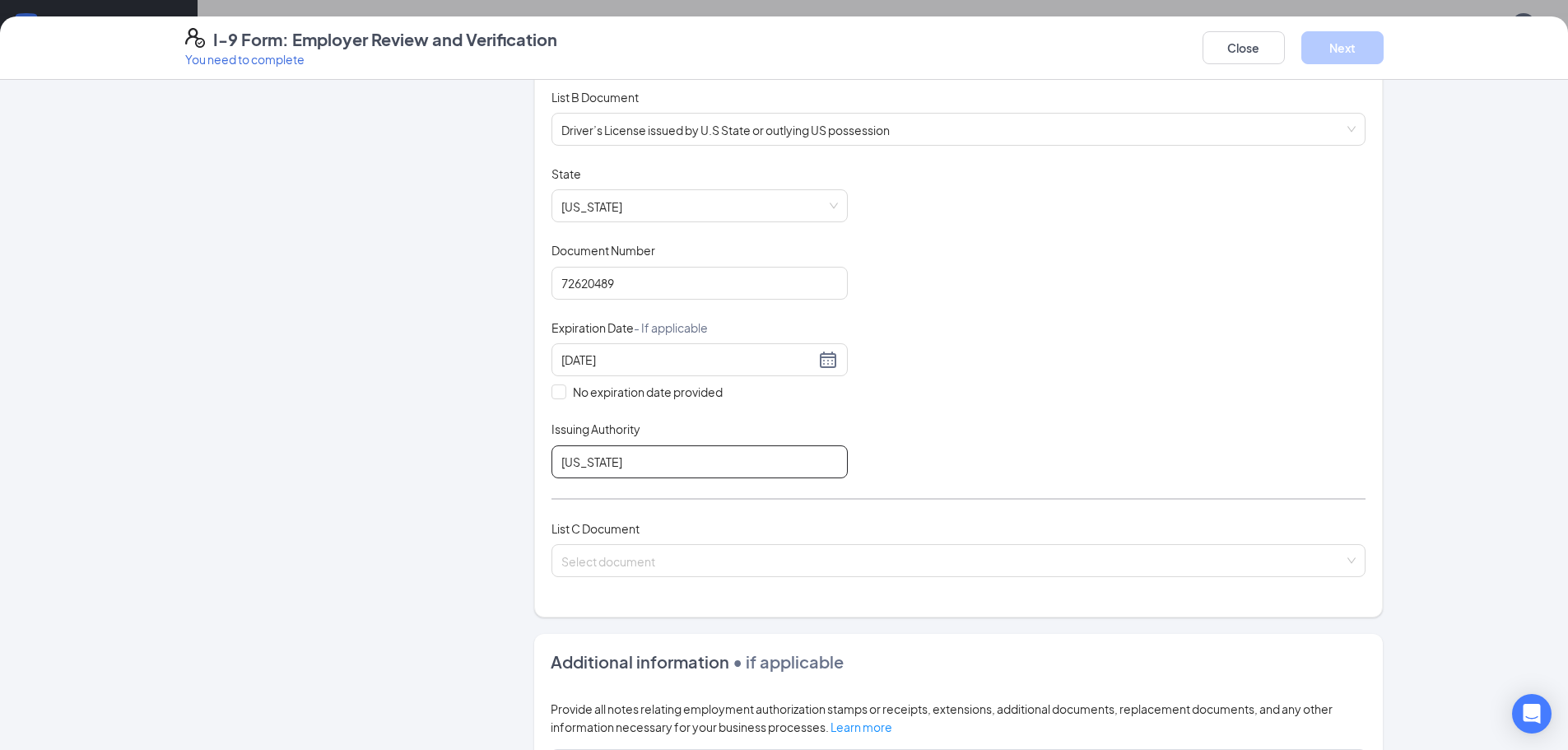
scroll to position [247, 0]
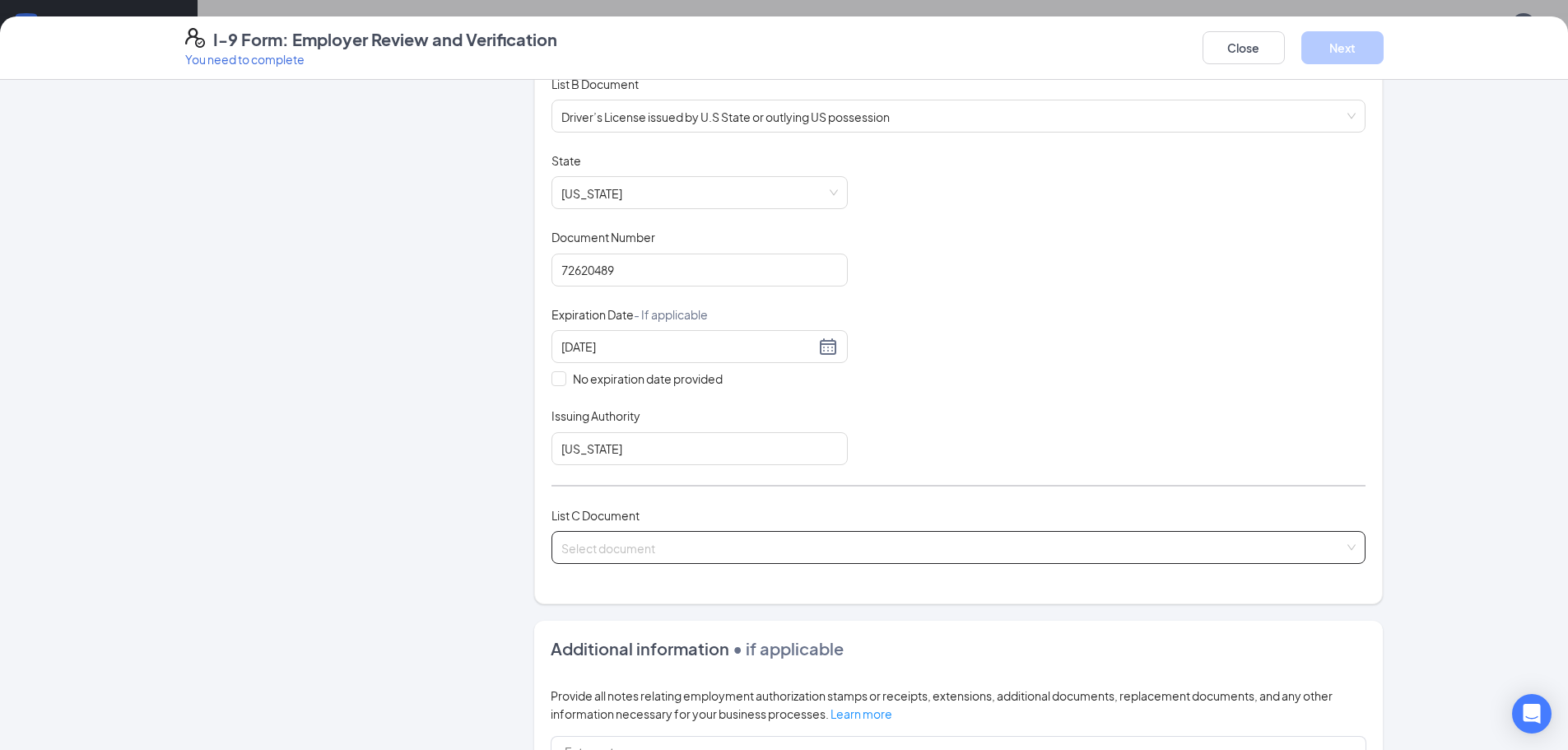
click at [642, 550] on input "search" at bounding box center [952, 543] width 783 height 24
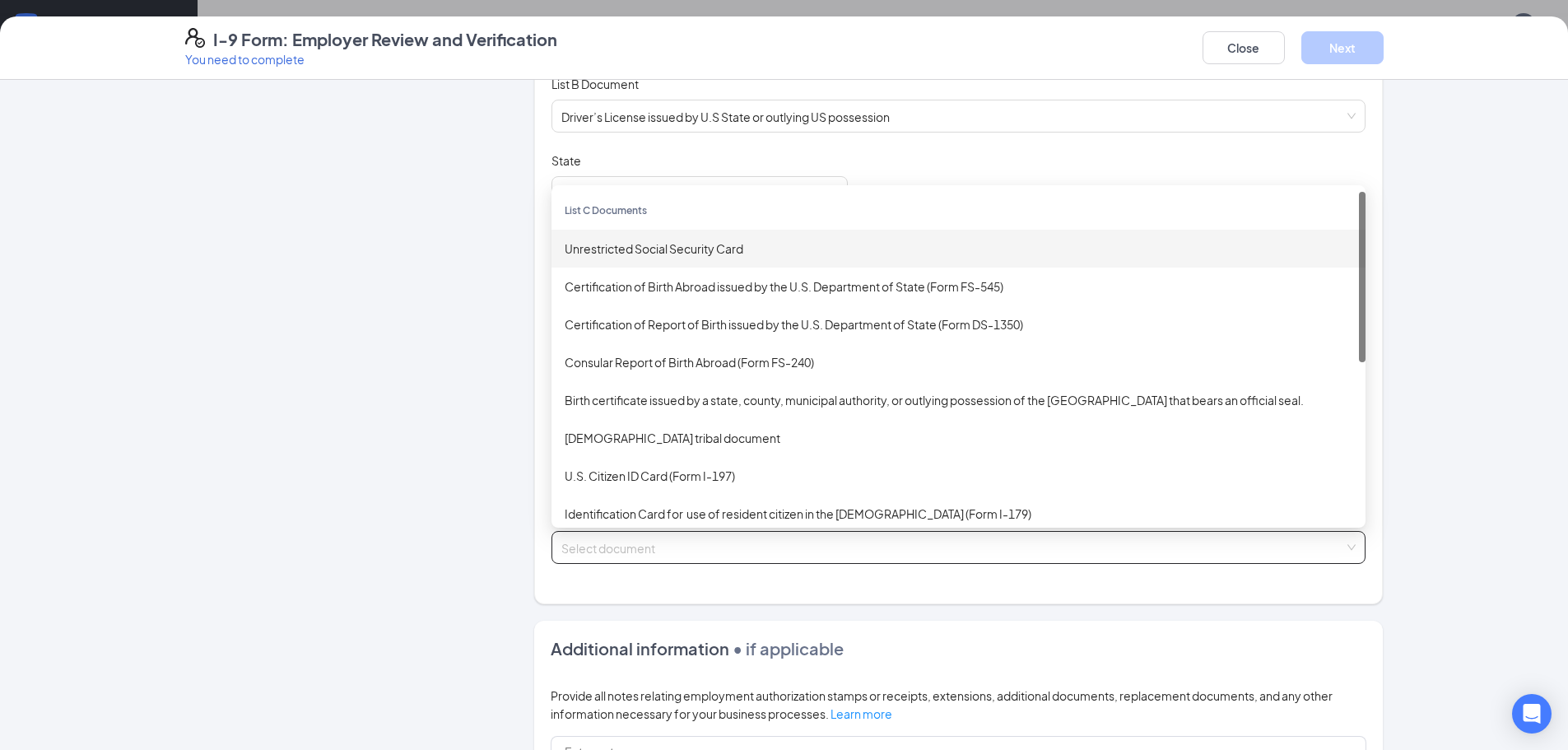
click at [668, 250] on div "Unrestricted Social Security Card" at bounding box center [959, 248] width 788 height 18
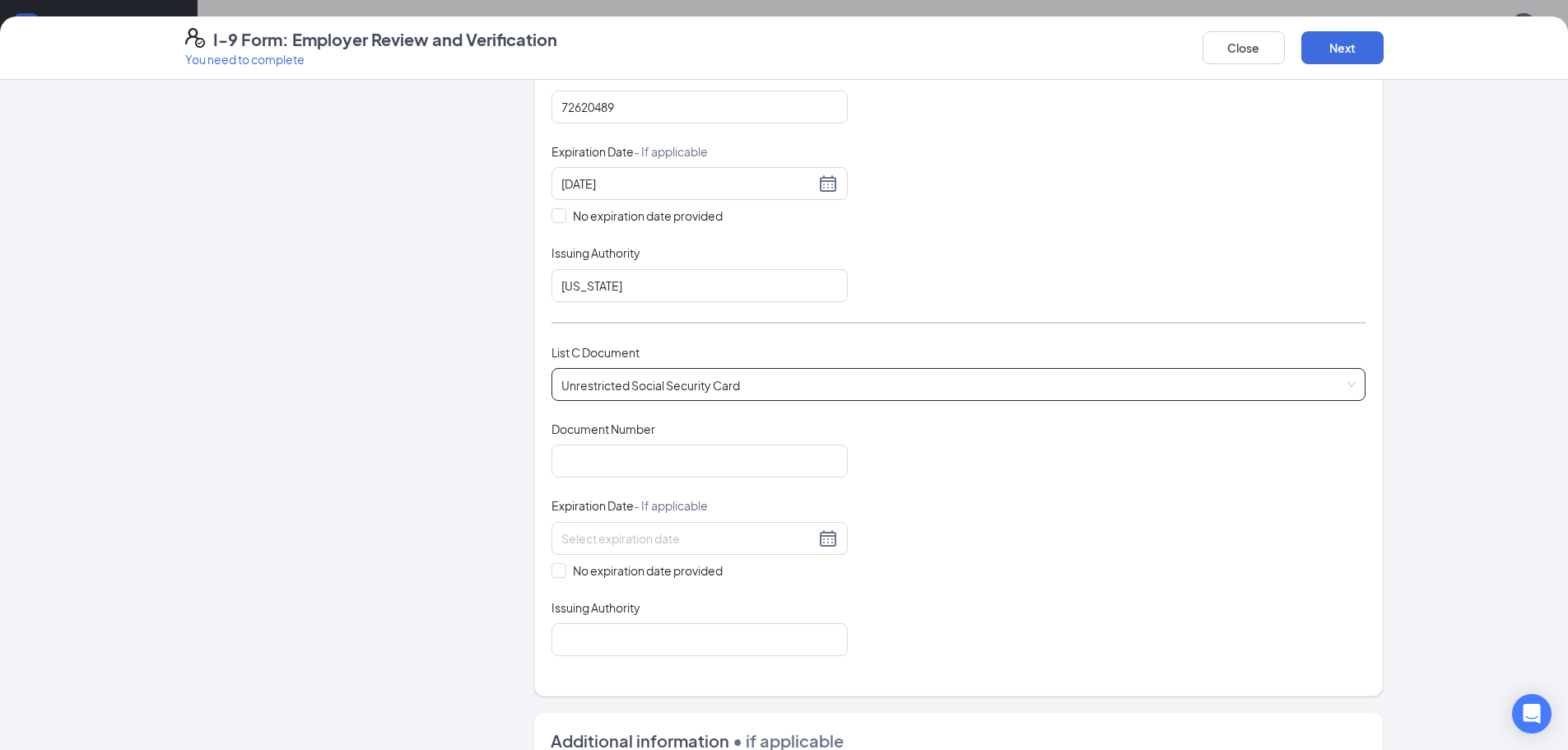
scroll to position [412, 0]
click at [582, 460] on input "Document Number" at bounding box center [699, 459] width 297 height 33
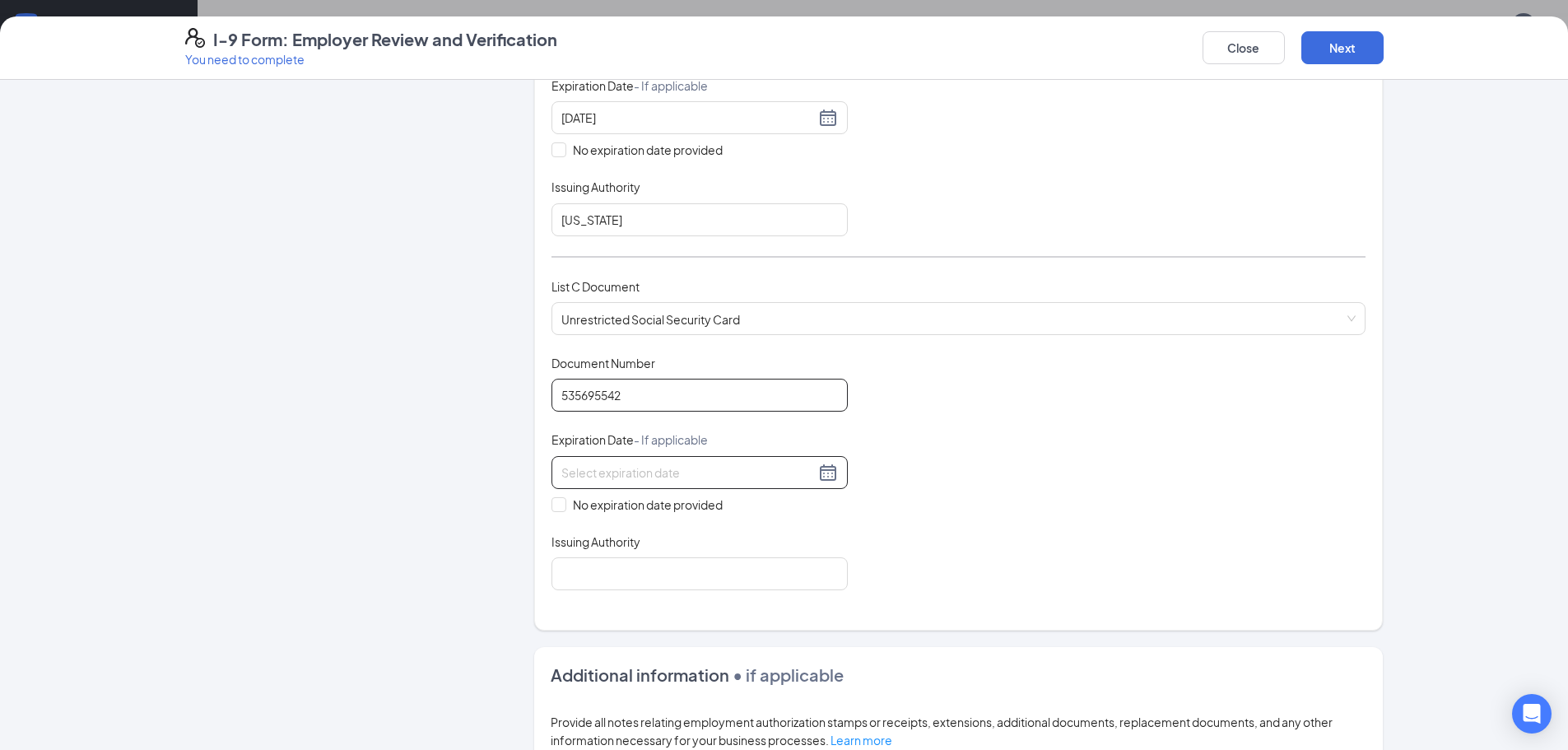
scroll to position [494, 0]
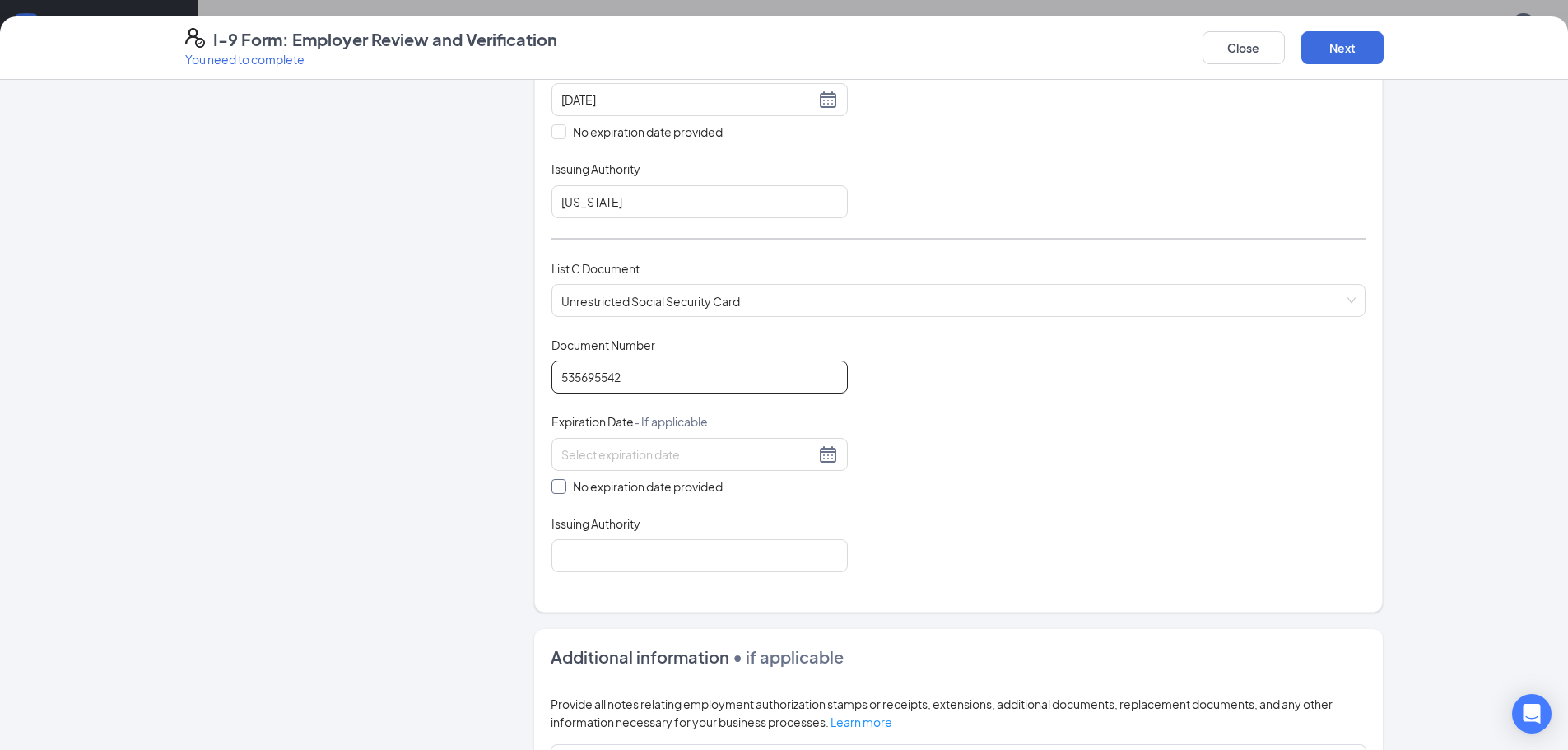
type input "535695542"
click at [558, 485] on span at bounding box center [559, 486] width 15 height 15
click at [558, 485] on input "No expiration date provided" at bounding box center [557, 484] width 12 height 12
checkbox input "true"
drag, startPoint x: 578, startPoint y: 562, endPoint x: 578, endPoint y: 546, distance: 16.0
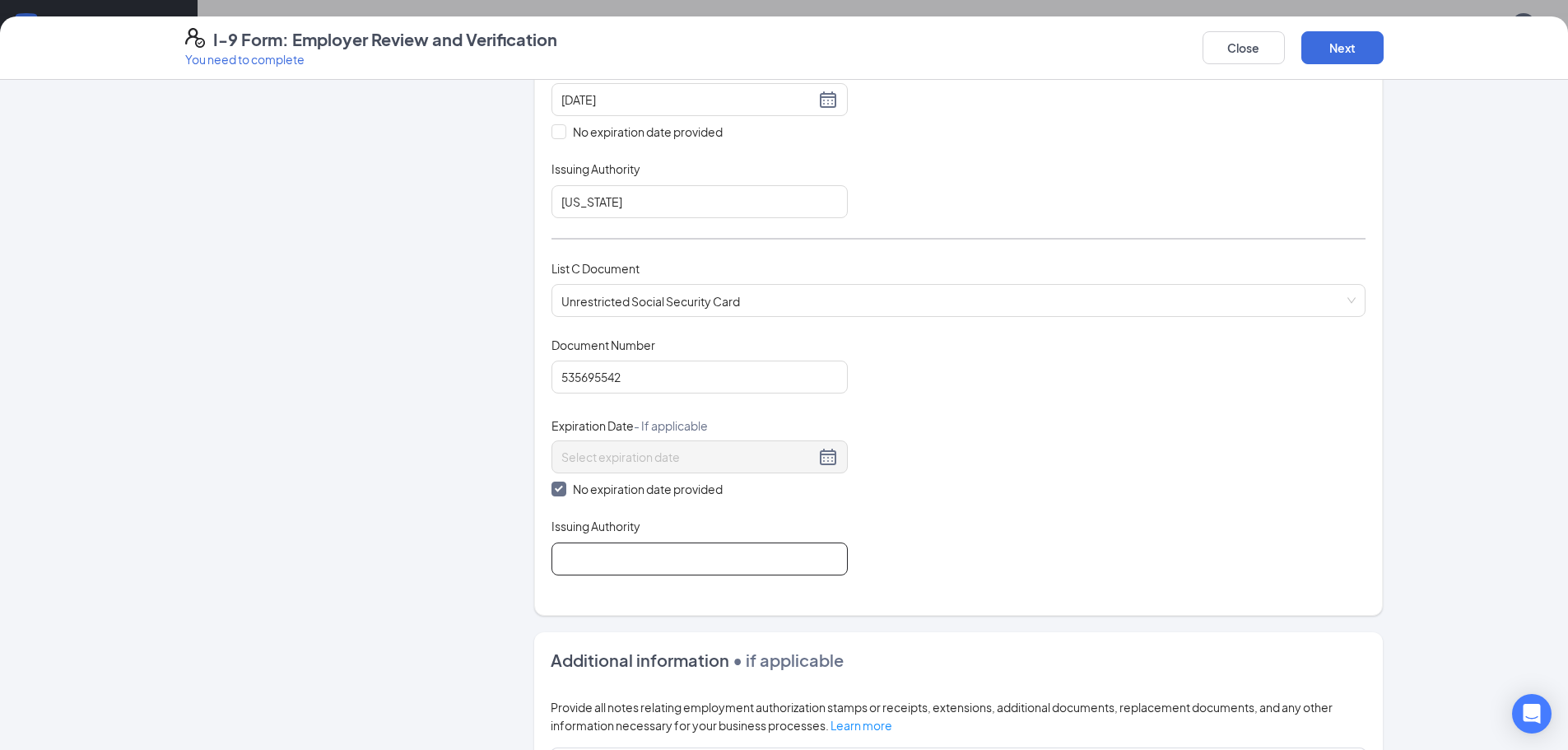
click at [578, 562] on input "Issuing Authority" at bounding box center [699, 559] width 297 height 33
type input "Social Security Administration"
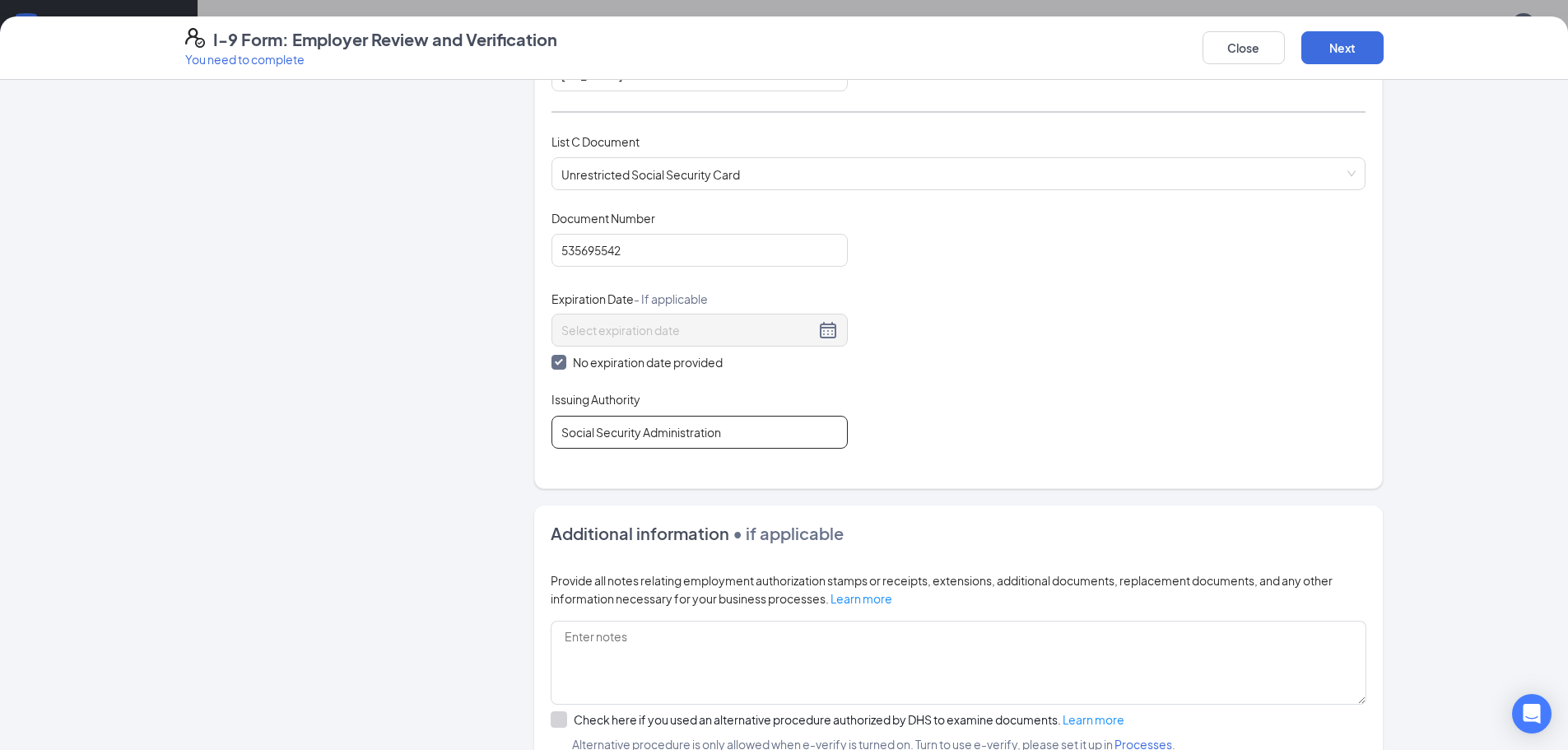
scroll to position [658, 0]
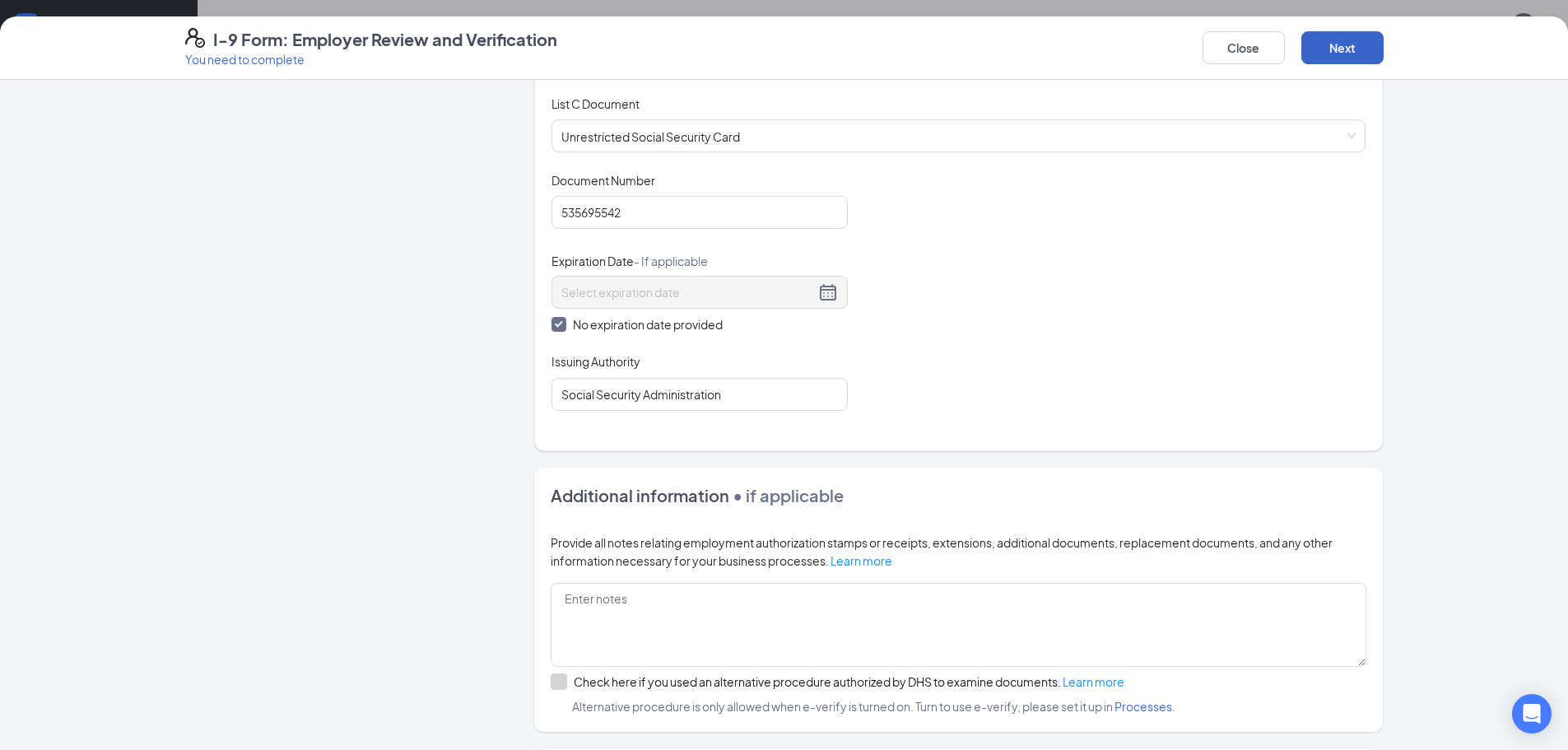
click at [1326, 46] on button "Next" at bounding box center [1342, 47] width 83 height 33
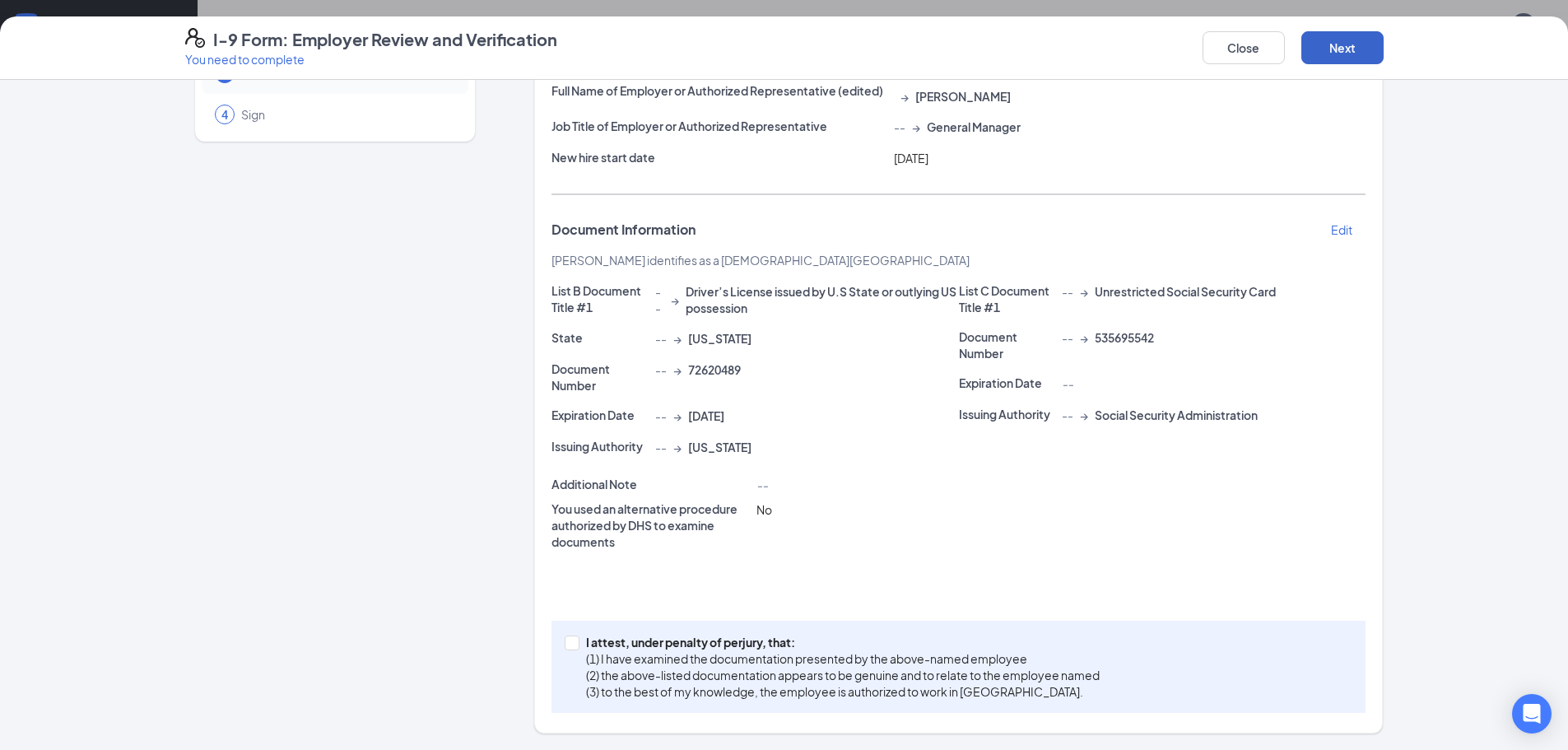
scroll to position [142, 0]
click at [565, 641] on input "I attest, under penalty of [PERSON_NAME], that: (1) I have examined the documen…" at bounding box center [570, 641] width 12 height 12
checkbox input "true"
click at [1362, 49] on button "Next" at bounding box center [1342, 47] width 83 height 33
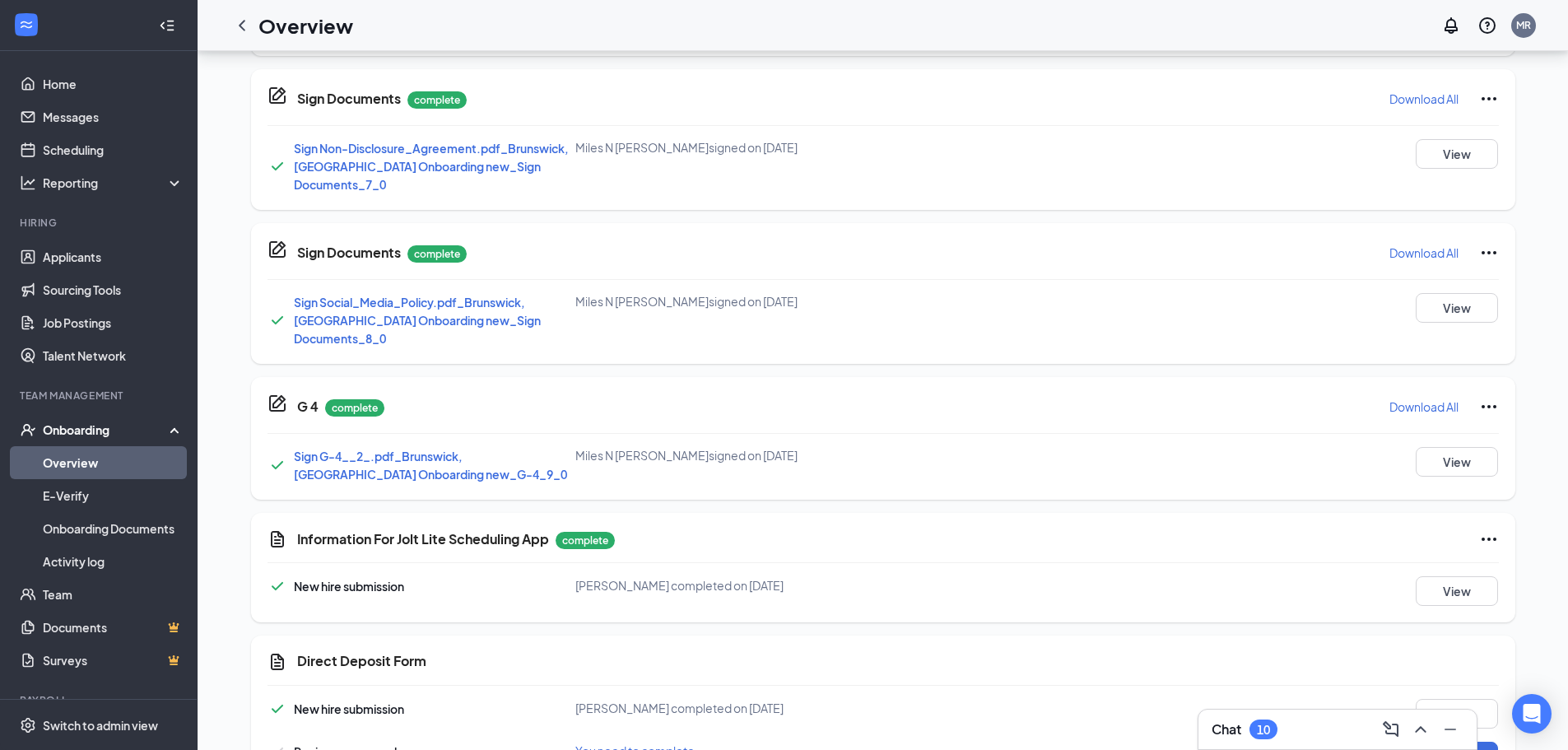
scroll to position [1058, 0]
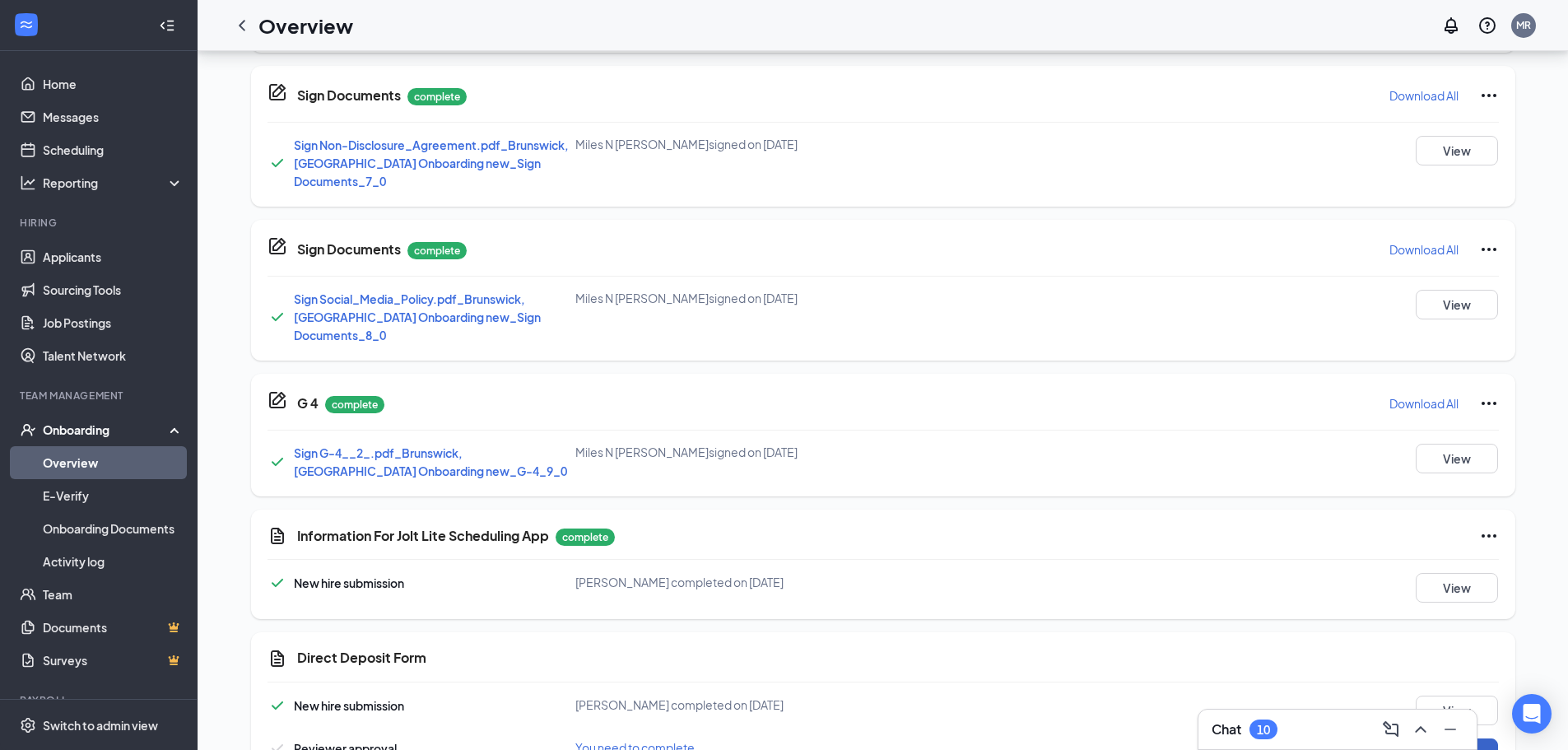
click at [1449, 738] on button "Review" at bounding box center [1456, 753] width 83 height 30
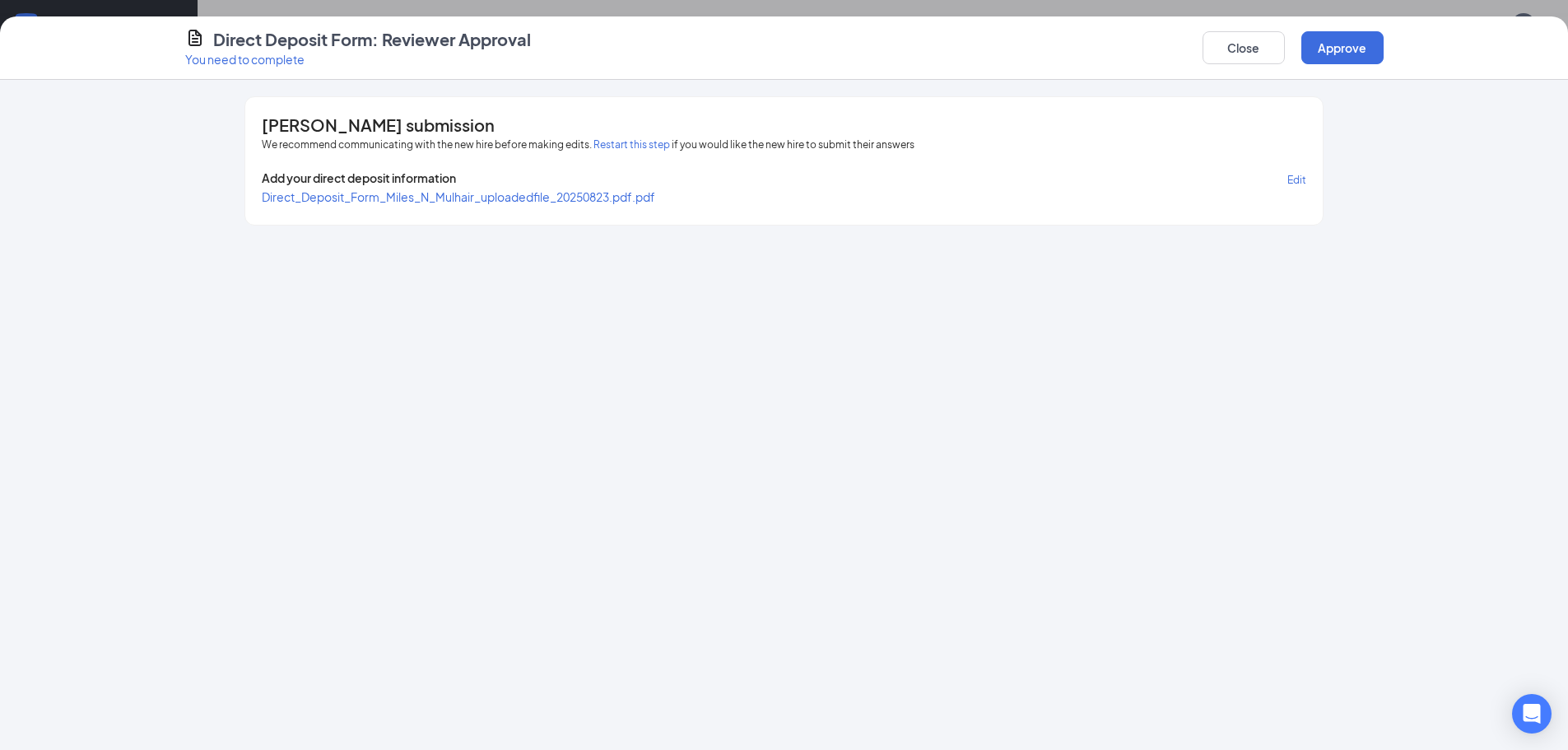
click at [618, 196] on span "Direct_Deposit_Form_Miles_N_Mulhair_uploadedfile_20250823.pdf.pdf" at bounding box center [459, 197] width 394 height 15
click at [1327, 49] on button "Approve" at bounding box center [1342, 47] width 83 height 33
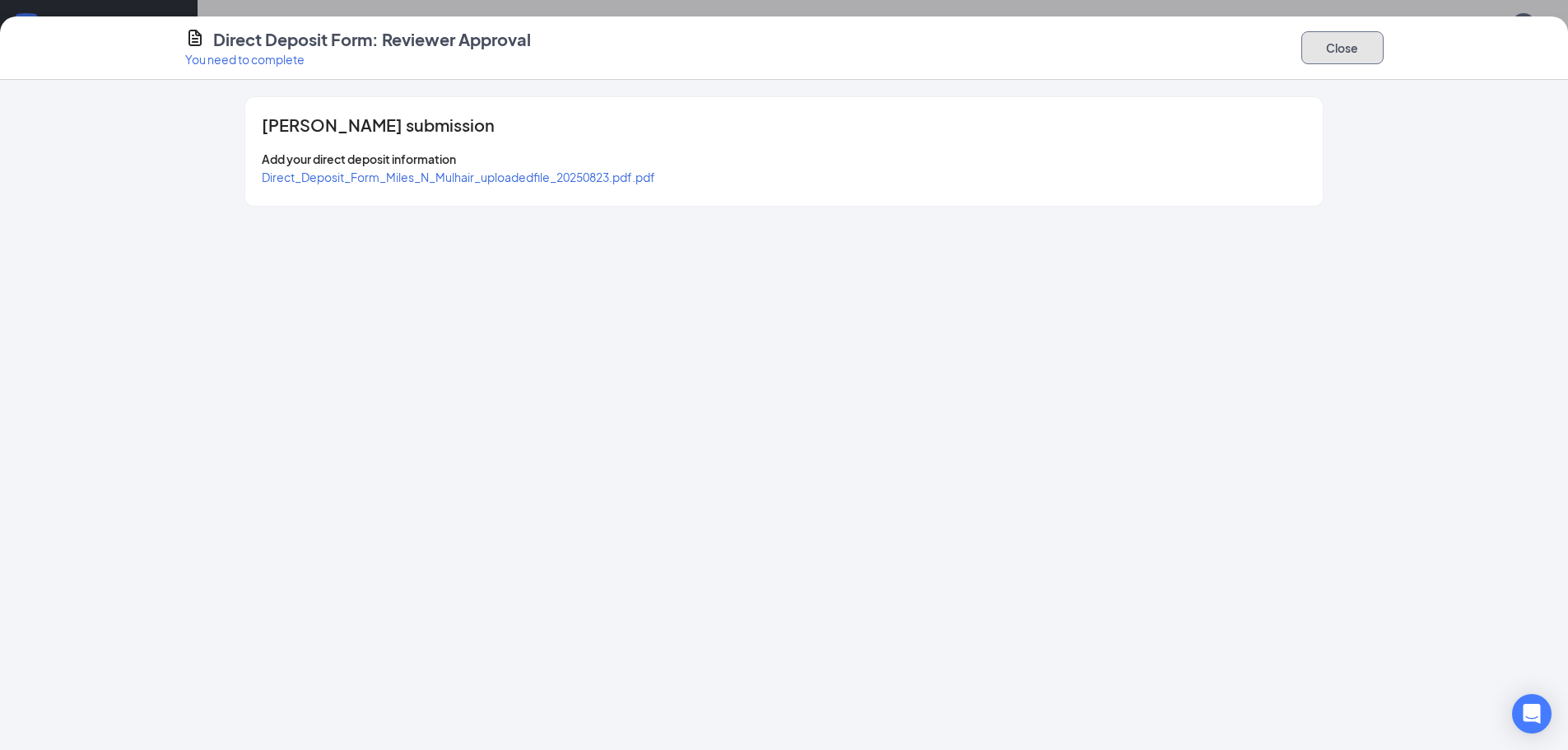
click at [1358, 47] on button "Close" at bounding box center [1342, 47] width 83 height 33
